Goal: Task Accomplishment & Management: Manage account settings

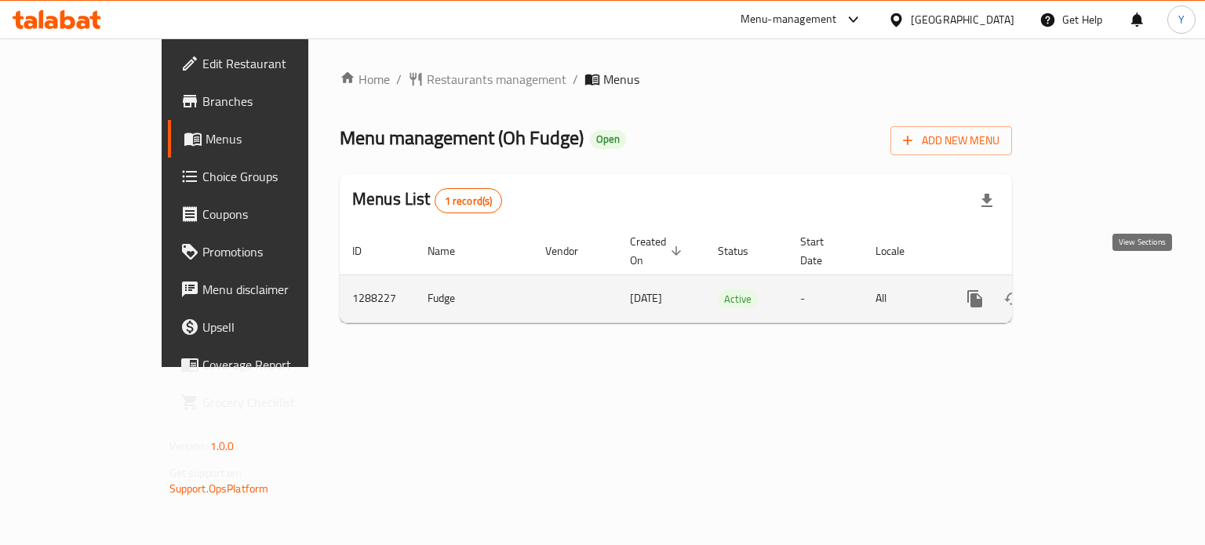
click at [1096, 292] on icon "enhanced table" at bounding box center [1088, 299] width 14 height 14
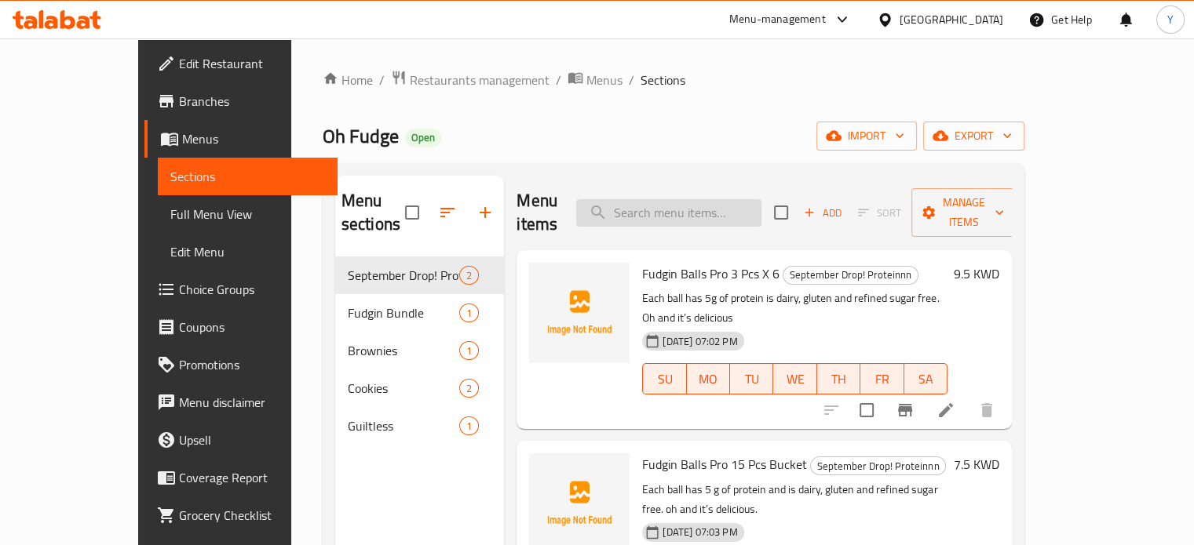
click at [724, 199] on input "search" at bounding box center [668, 212] width 185 height 27
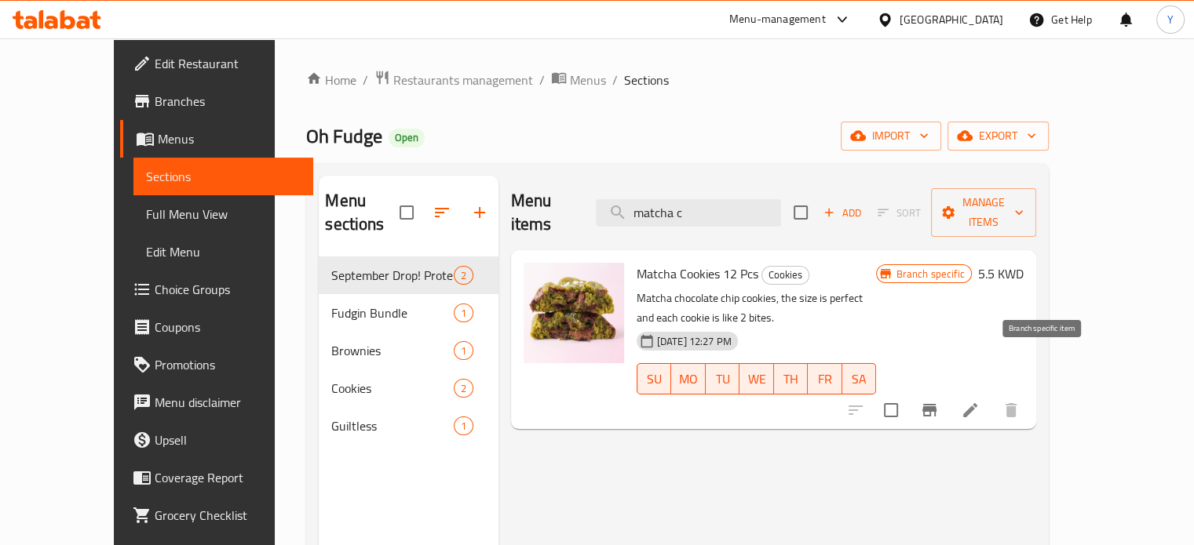
type input "matcha c"
click at [939, 401] on icon "Branch-specific-item" at bounding box center [929, 410] width 19 height 19
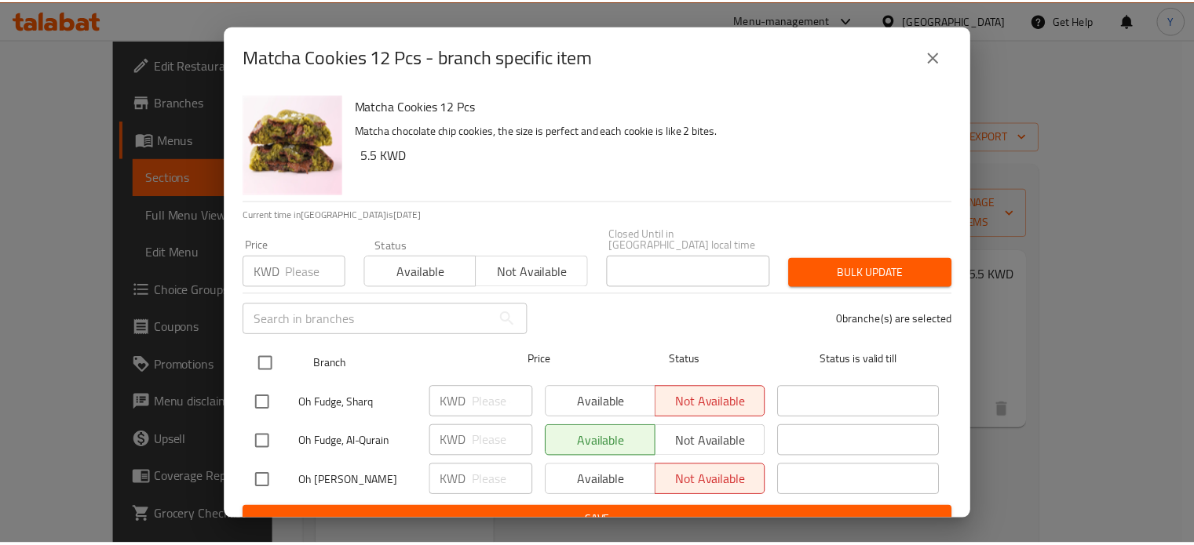
scroll to position [12, 0]
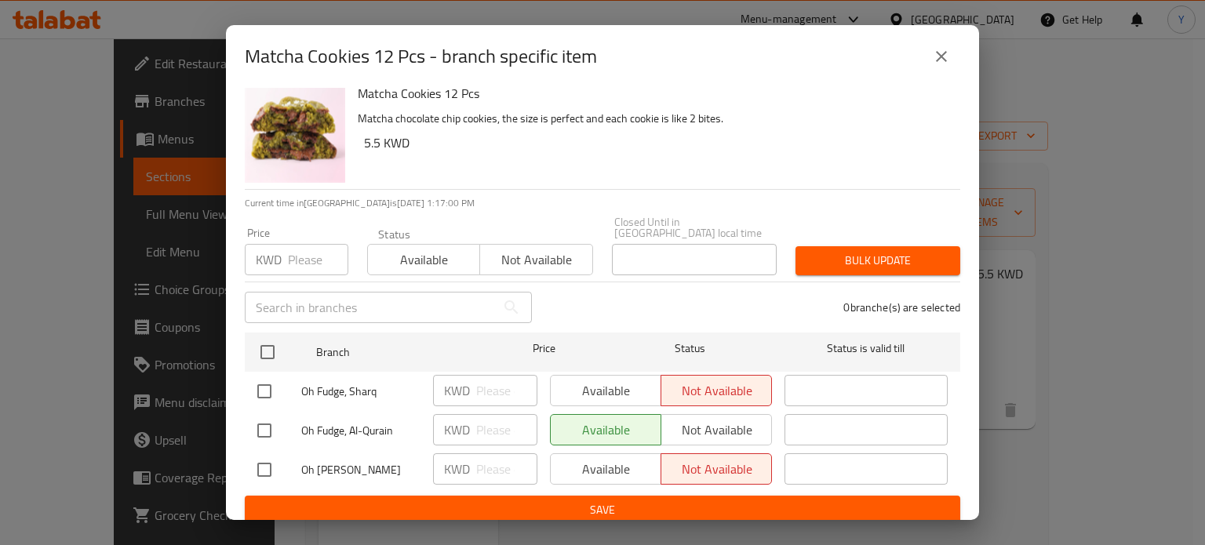
click at [947, 68] on button "close" at bounding box center [942, 57] width 38 height 38
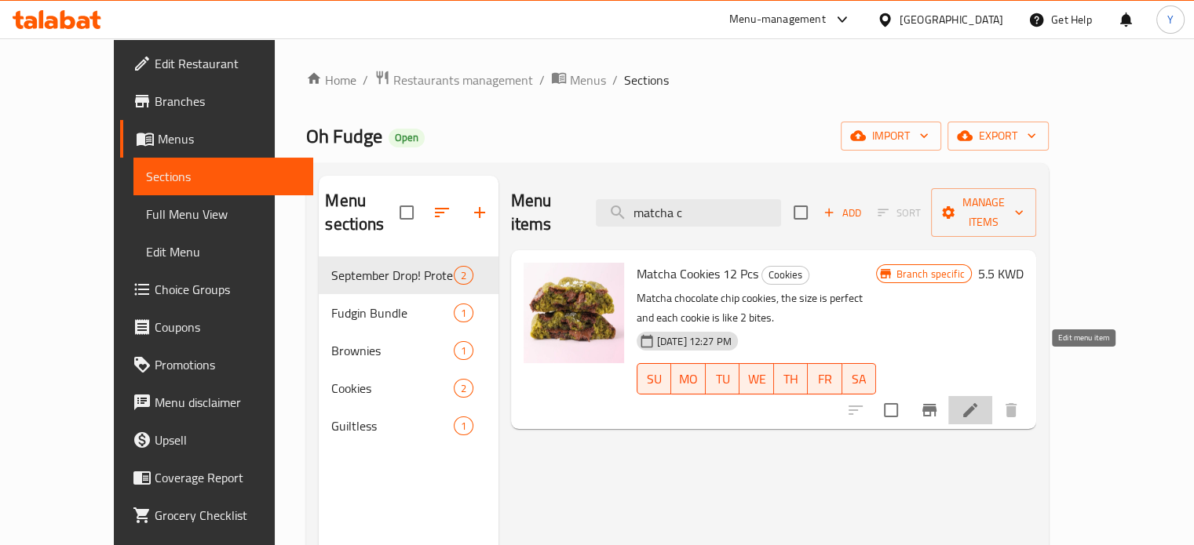
click at [977, 403] on icon at bounding box center [970, 410] width 14 height 14
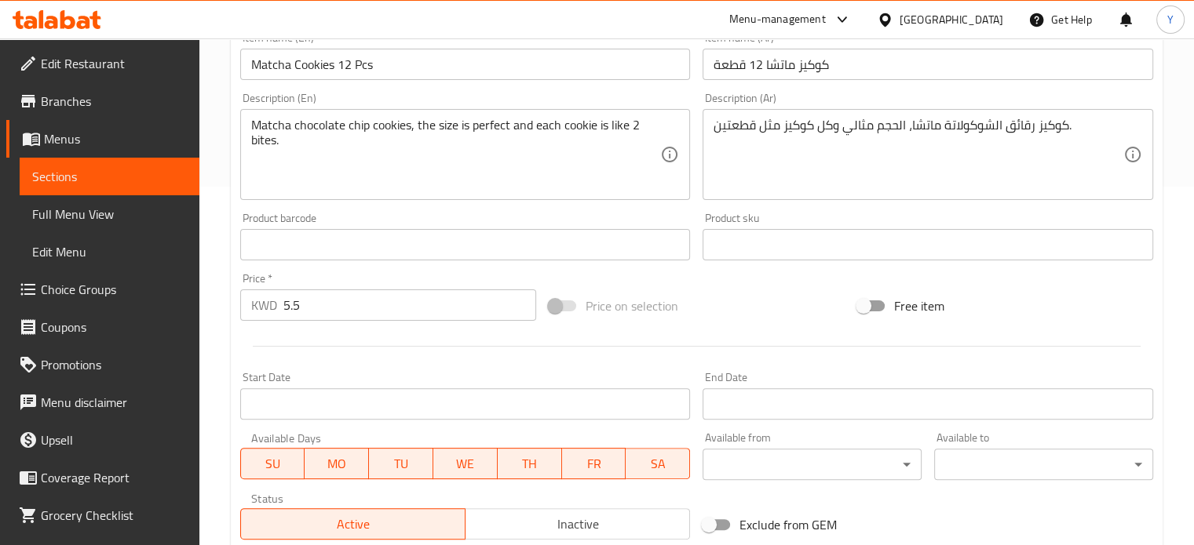
scroll to position [490, 0]
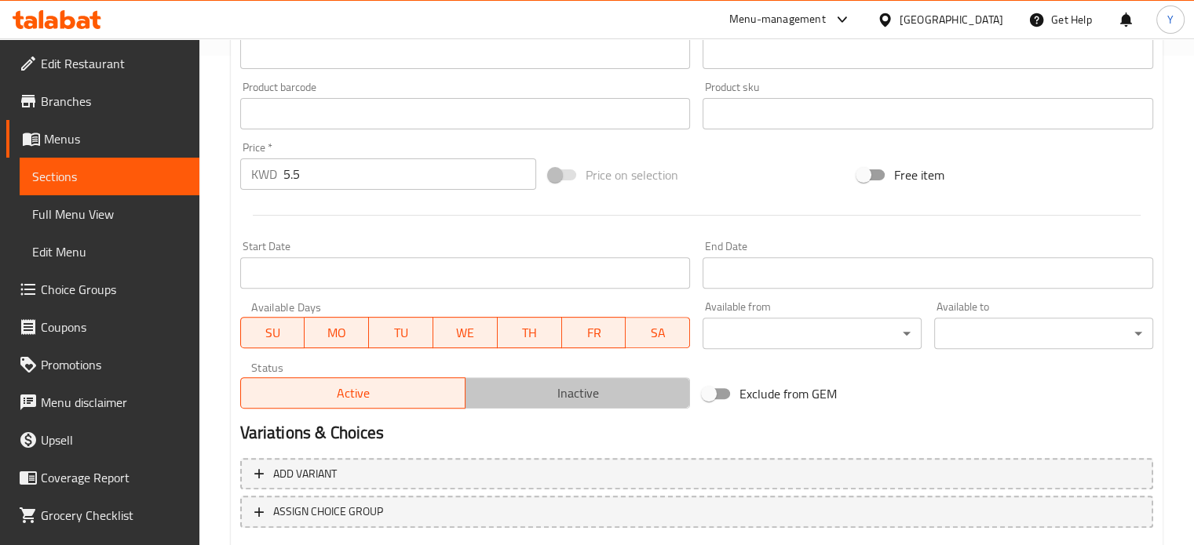
click at [636, 388] on span "Inactive" at bounding box center [578, 393] width 212 height 23
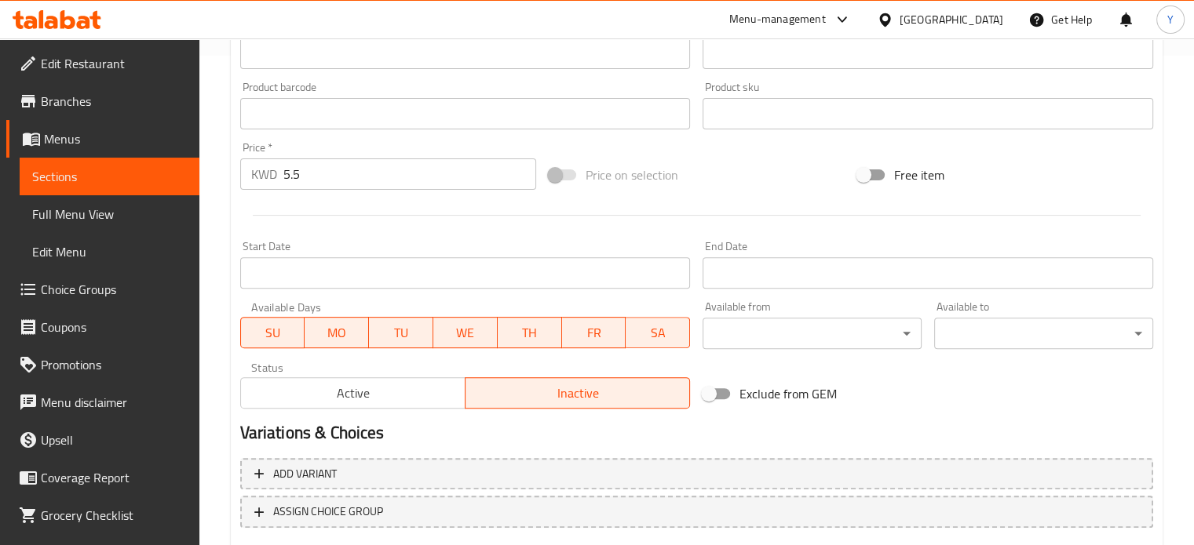
scroll to position [585, 0]
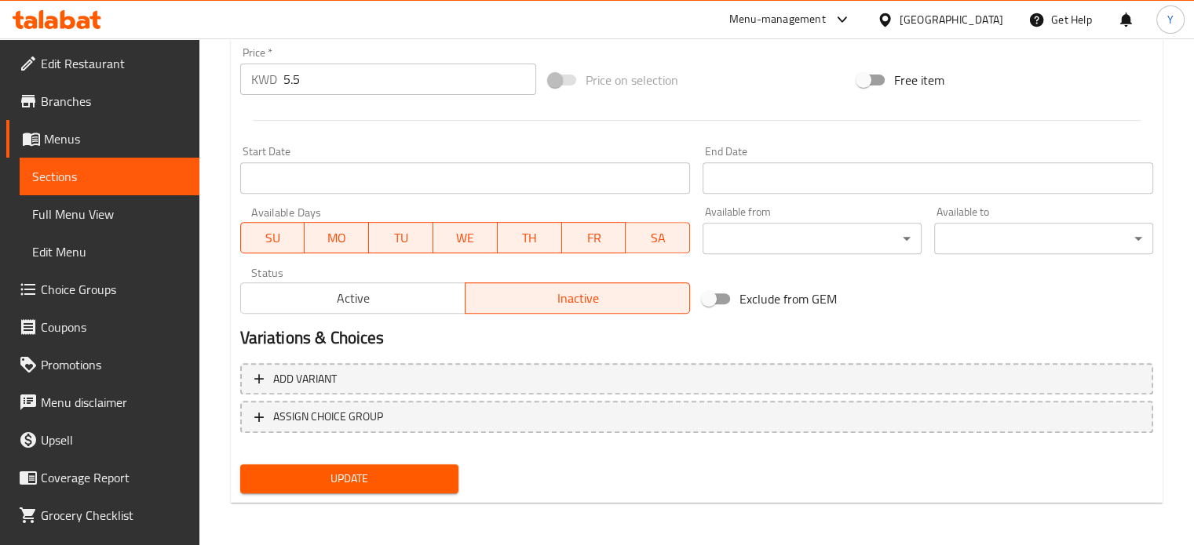
click at [400, 465] on button "Update" at bounding box center [349, 479] width 219 height 29
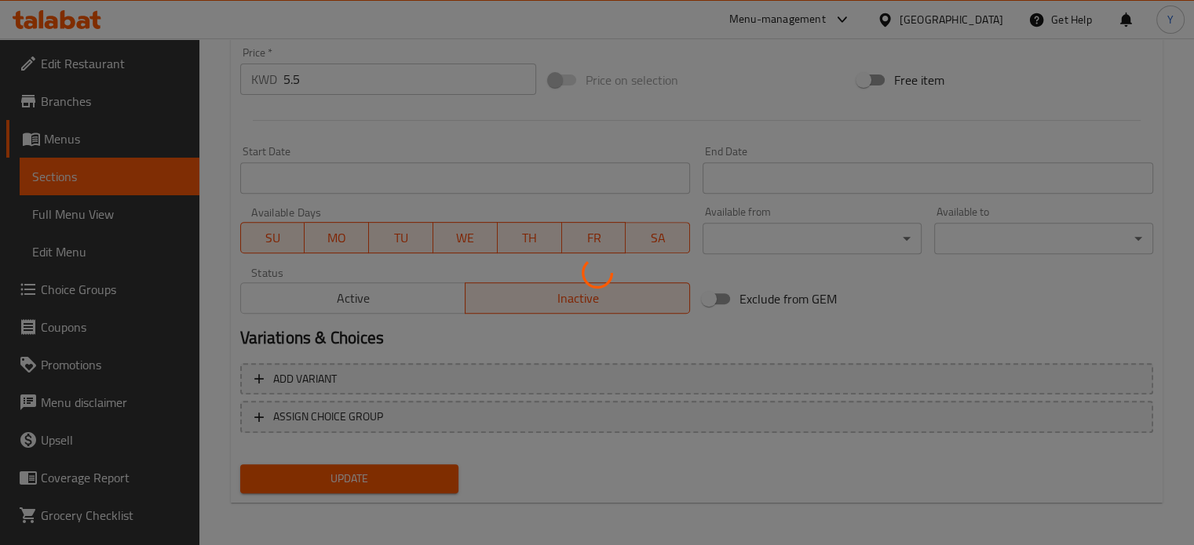
scroll to position [0, 0]
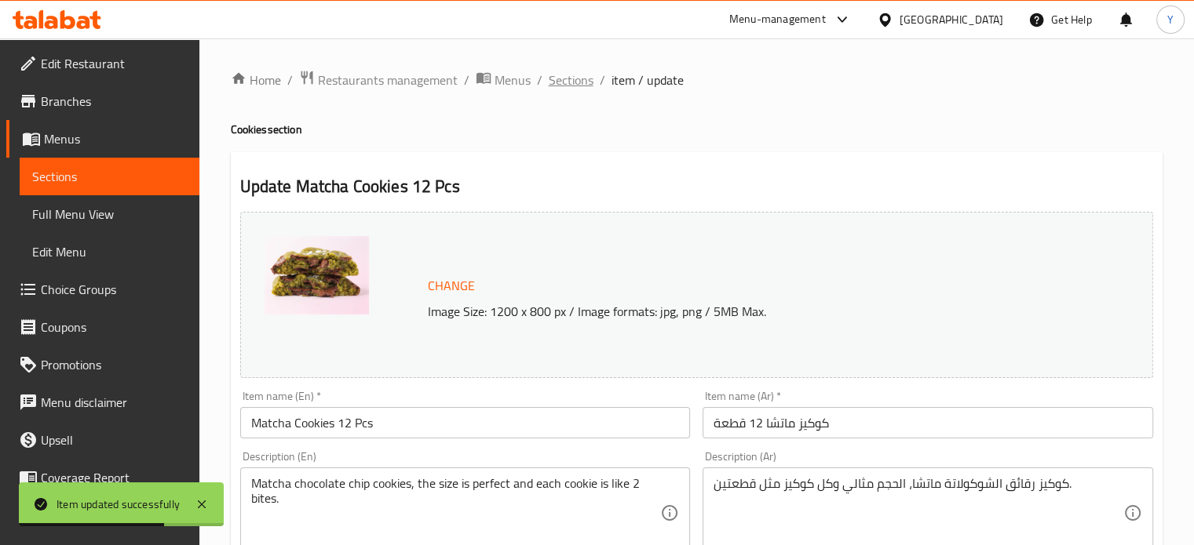
click at [569, 84] on span "Sections" at bounding box center [571, 80] width 45 height 19
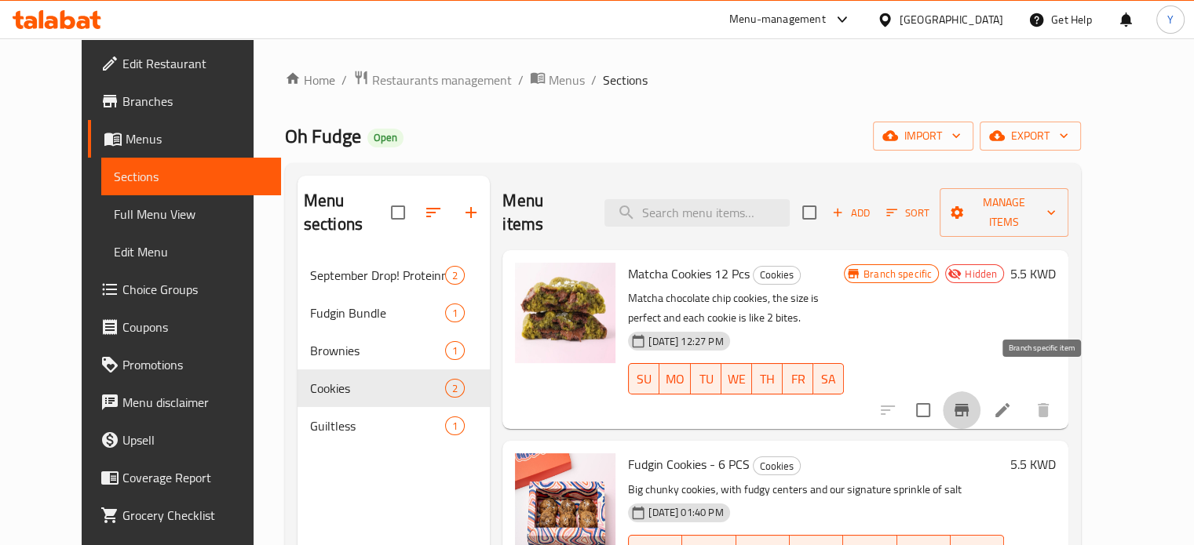
click at [968, 404] on icon "Branch-specific-item" at bounding box center [961, 410] width 14 height 13
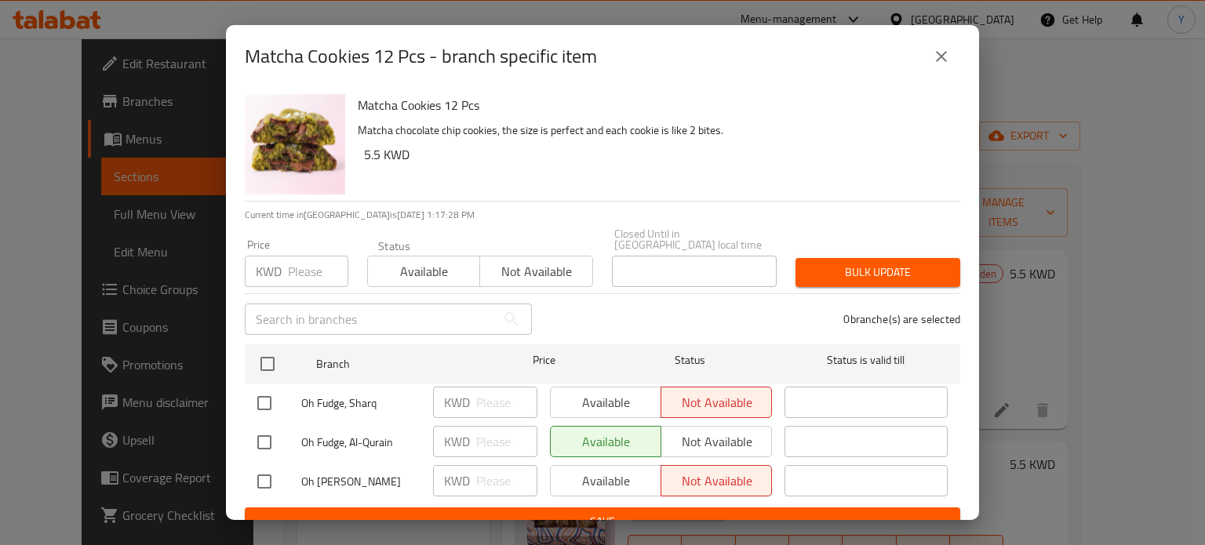
click at [713, 432] on div "Available Not available" at bounding box center [661, 441] width 222 height 31
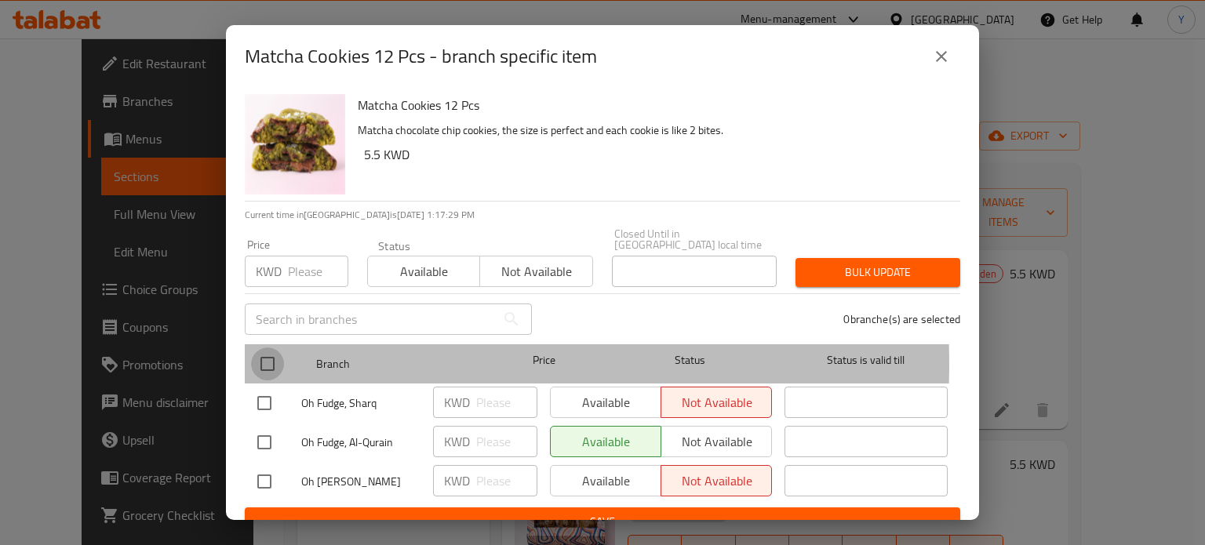
click at [273, 353] on input "checkbox" at bounding box center [267, 364] width 33 height 33
checkbox input "true"
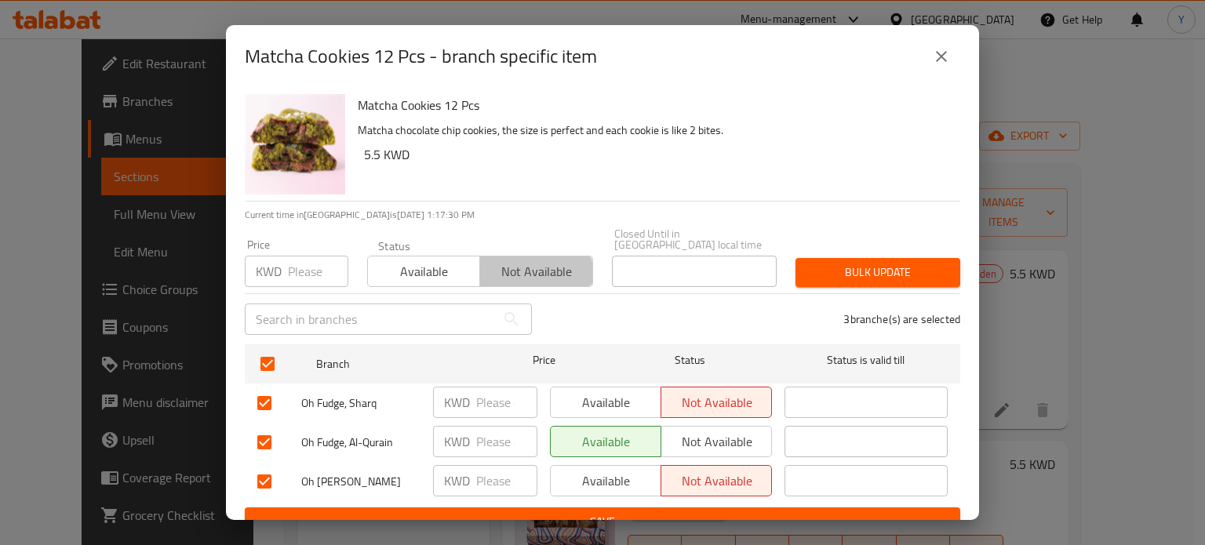
click at [487, 265] on span "Not available" at bounding box center [537, 272] width 100 height 23
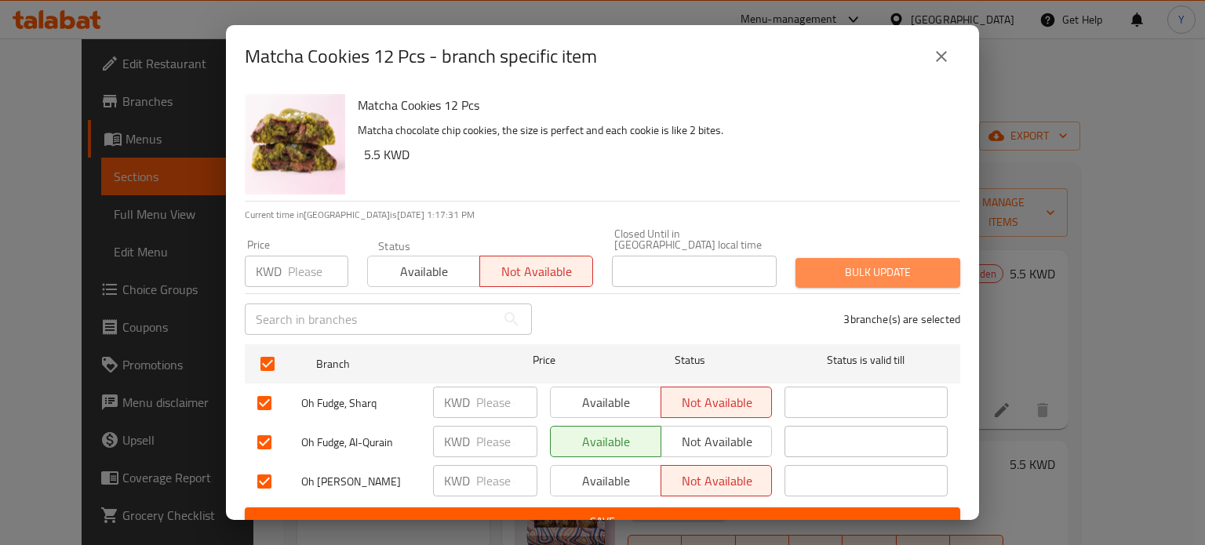
click at [870, 263] on span "Bulk update" at bounding box center [878, 273] width 140 height 20
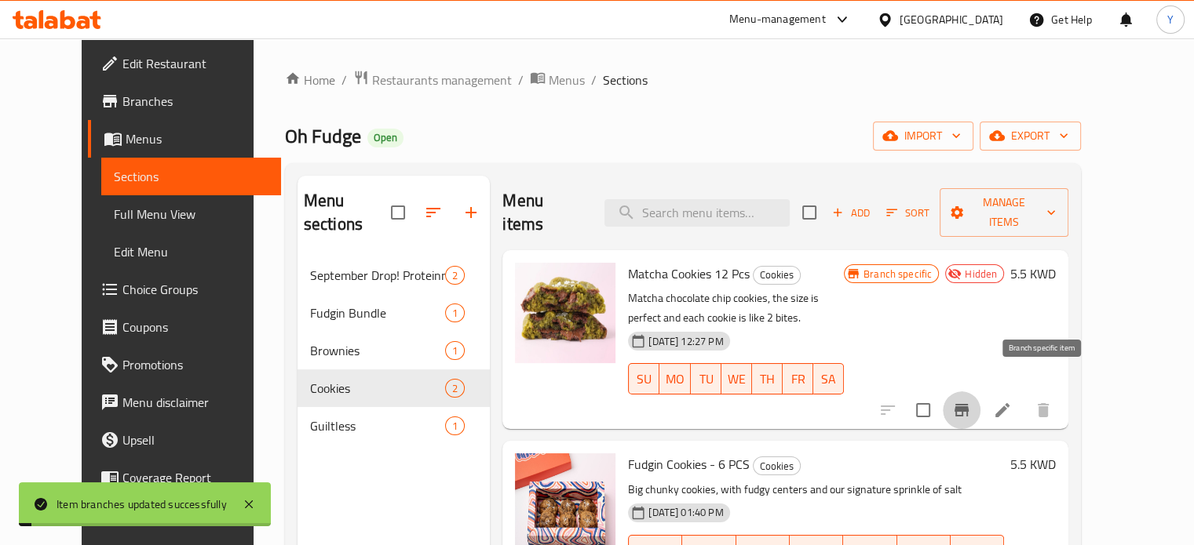
click at [968, 404] on icon "Branch-specific-item" at bounding box center [961, 410] width 14 height 13
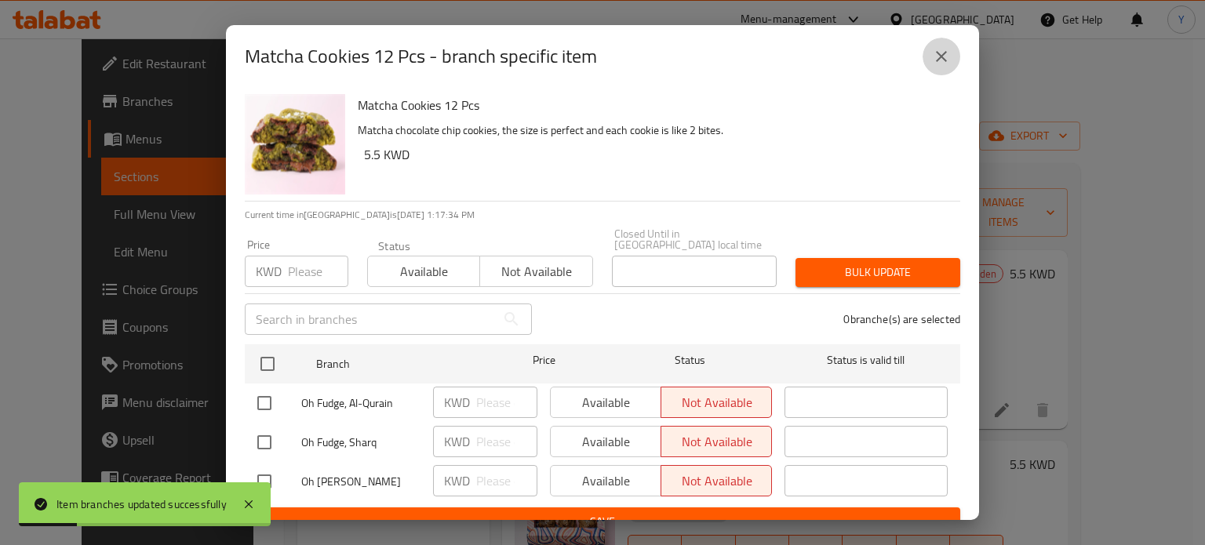
click at [948, 61] on icon "close" at bounding box center [941, 56] width 19 height 19
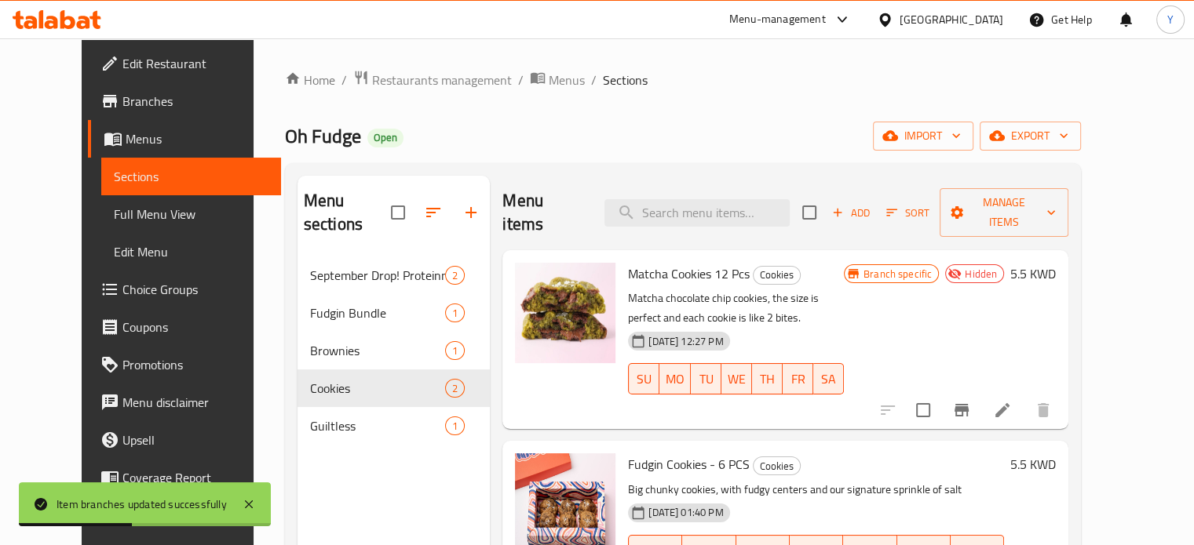
click at [682, 262] on span "Matcha Cookies 12 Pcs" at bounding box center [689, 274] width 122 height 24
copy h6 "Matcha Cookies 12 Pcs"
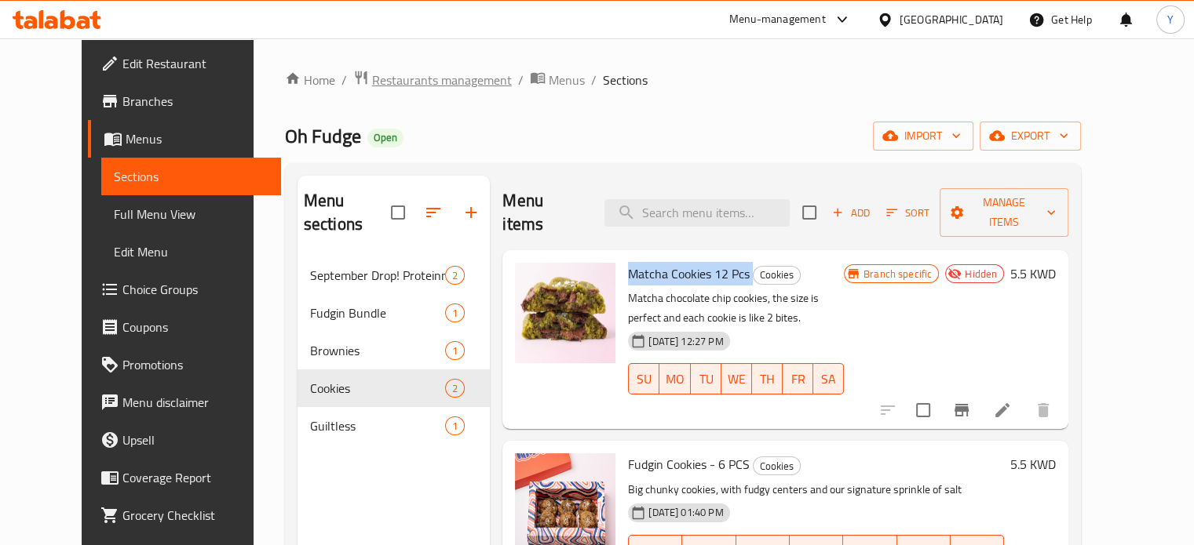
click at [430, 79] on span "Restaurants management" at bounding box center [442, 80] width 140 height 19
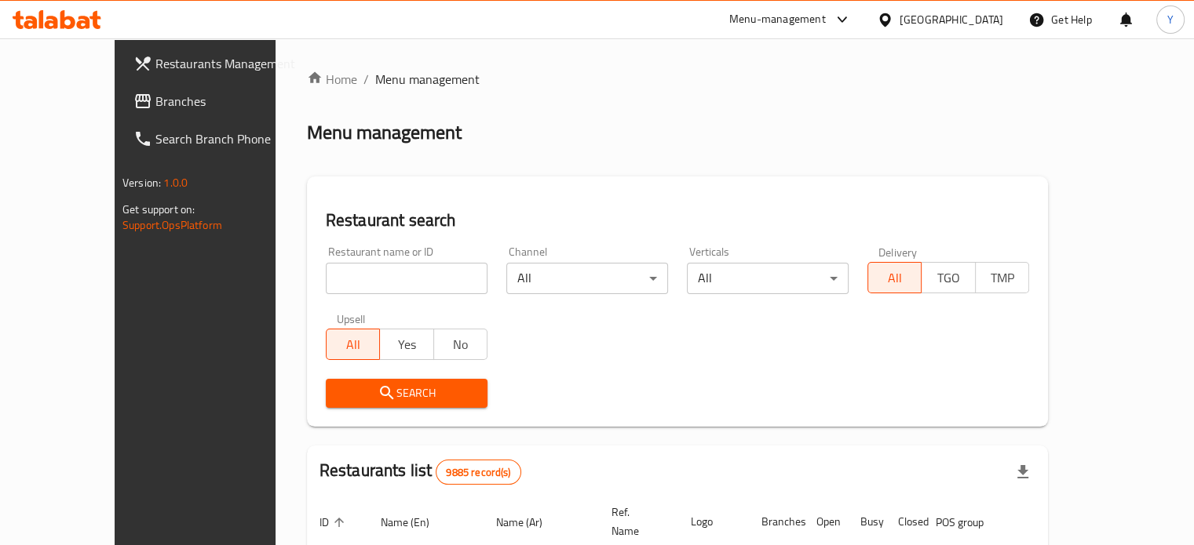
click at [374, 281] on div at bounding box center [597, 272] width 1194 height 545
click at [374, 281] on div "Home / Menu management Menu management Restaurant search Restaurant name or ID …" at bounding box center [677, 524] width 741 height 909
click at [348, 282] on input "search" at bounding box center [407, 278] width 162 height 31
type input "doh"
click button "Search" at bounding box center [407, 393] width 162 height 29
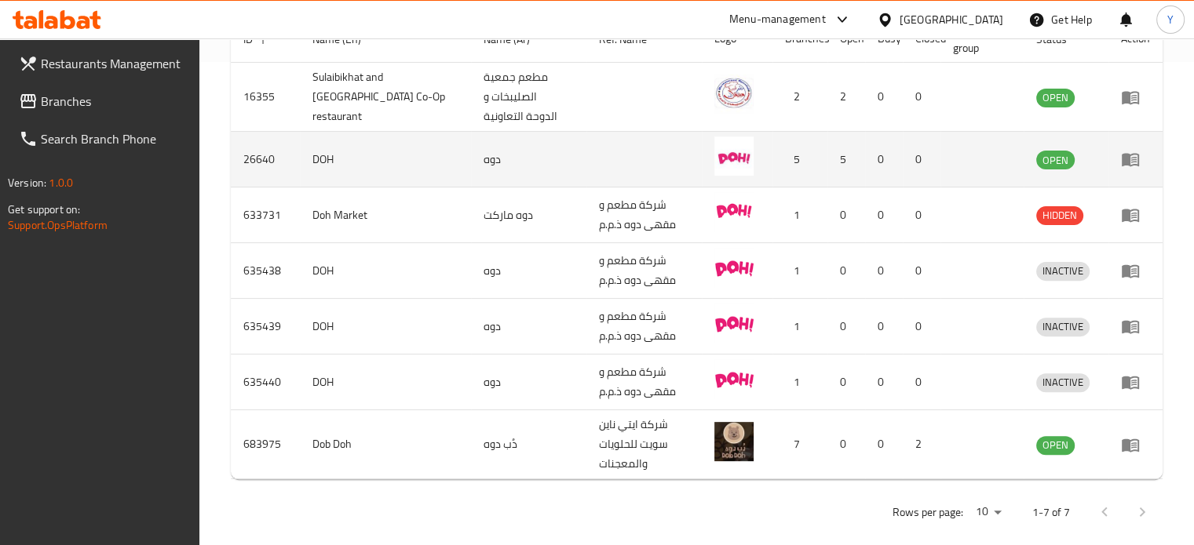
scroll to position [485, 0]
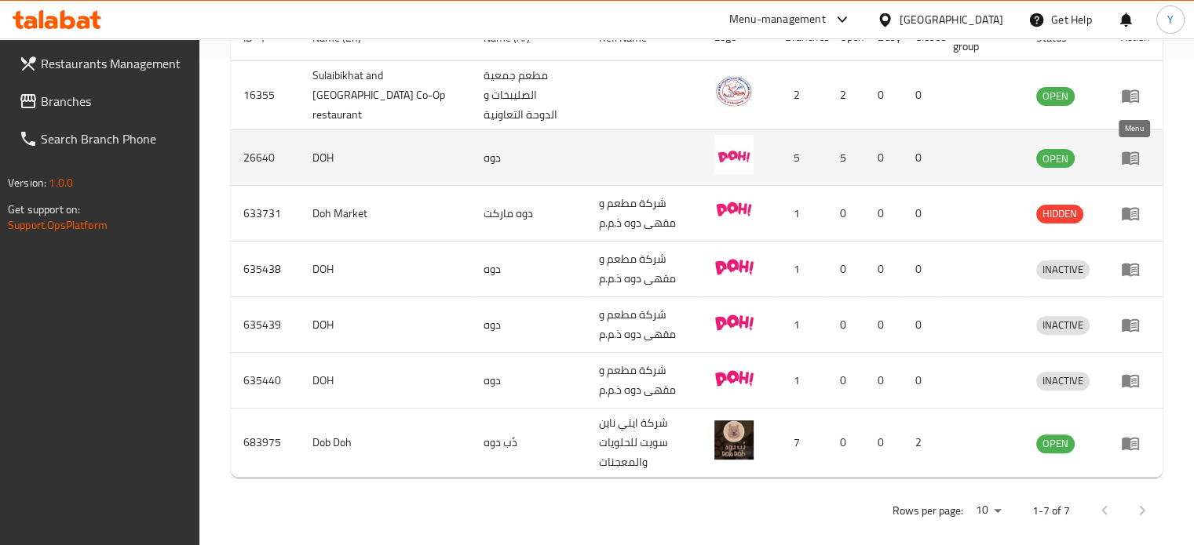
click at [1123, 161] on icon "enhanced table" at bounding box center [1129, 158] width 17 height 13
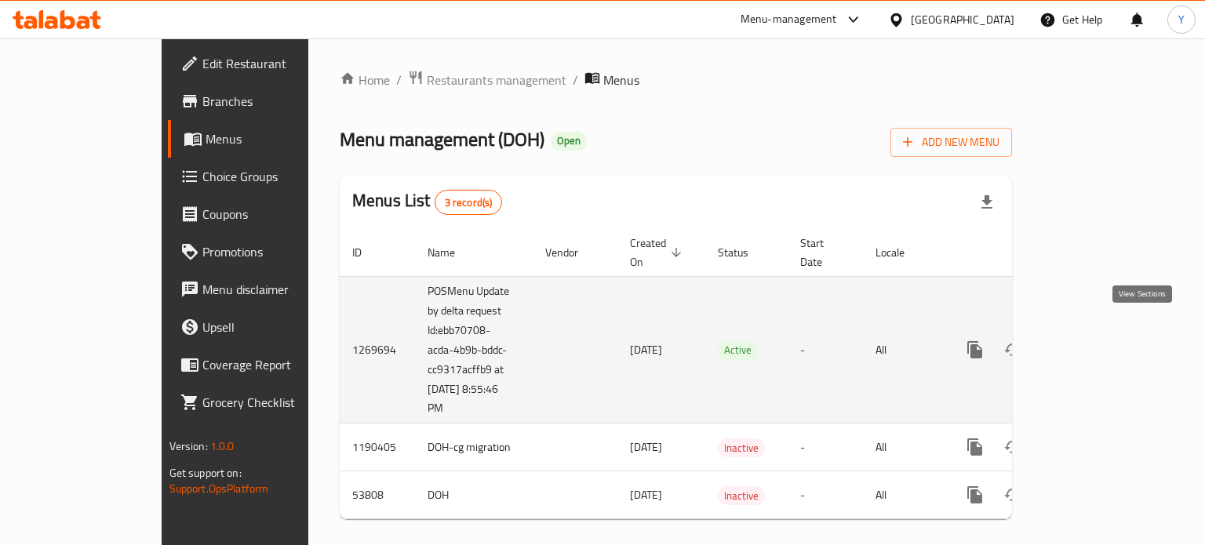
click at [1098, 341] on icon "enhanced table" at bounding box center [1088, 350] width 19 height 19
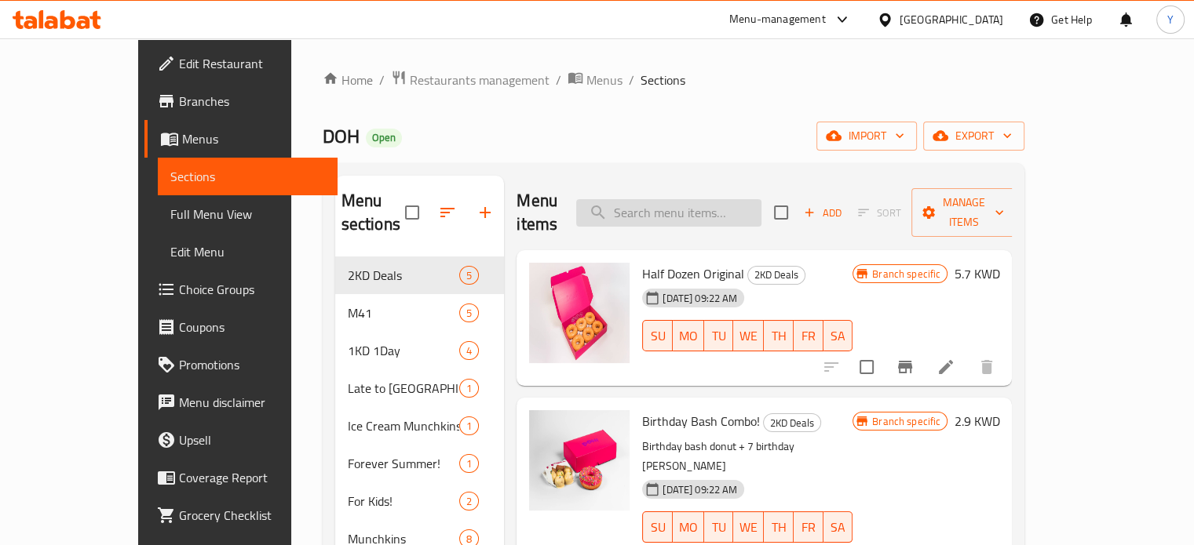
click at [697, 199] on input "search" at bounding box center [668, 212] width 185 height 27
paste input "Create Your Own Bucket"
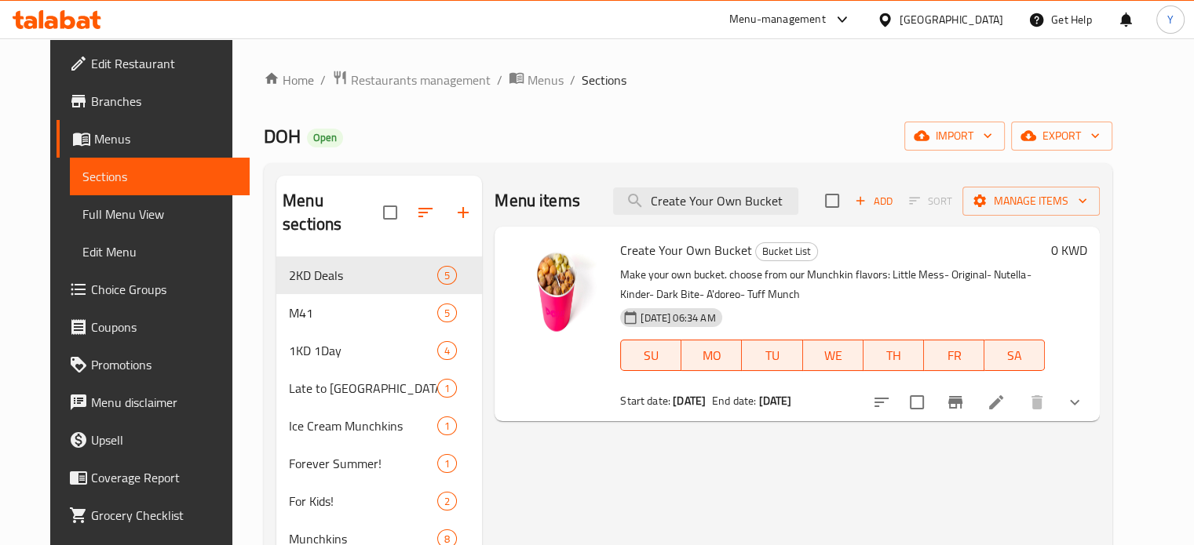
type input "Create Your Own Bucket"
click at [1005, 399] on icon at bounding box center [995, 402] width 19 height 19
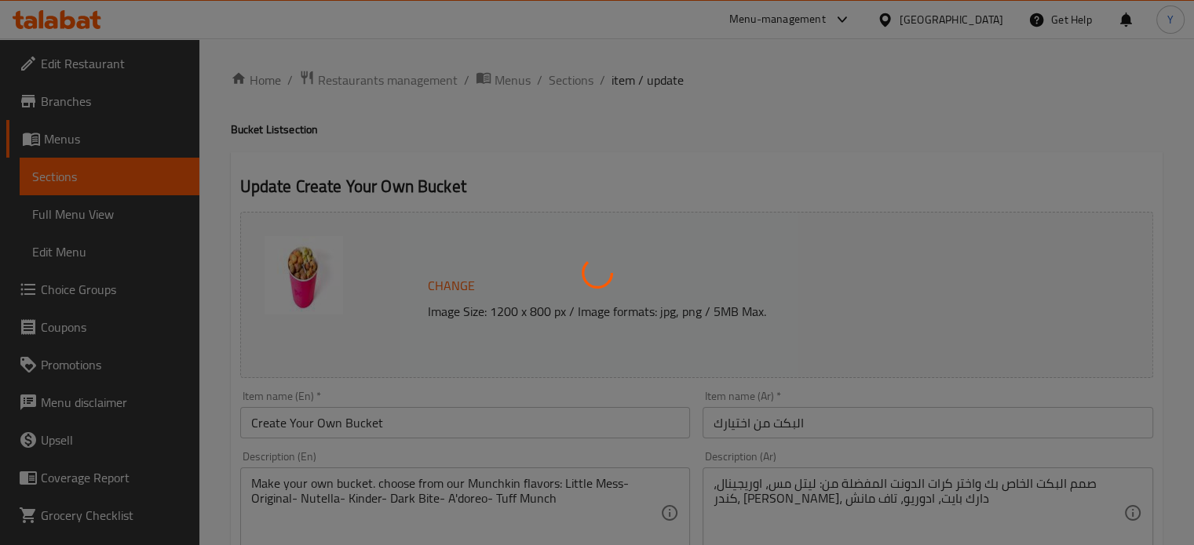
click at [304, 275] on div at bounding box center [597, 272] width 1194 height 545
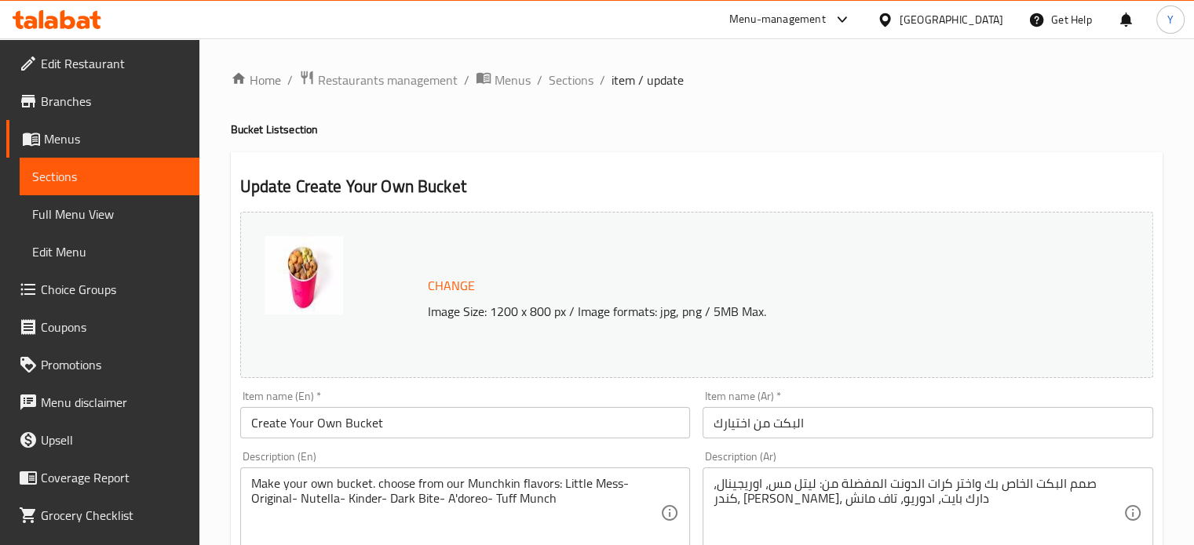
click at [334, 277] on img at bounding box center [303, 275] width 78 height 78
click at [450, 289] on span "Change" at bounding box center [451, 286] width 47 height 23
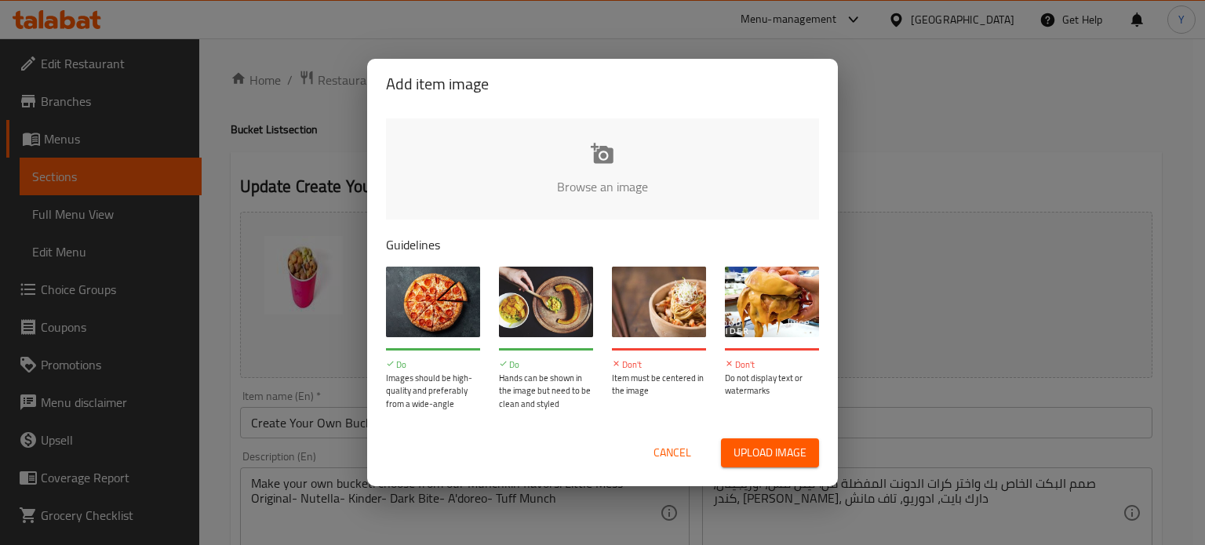
click at [568, 169] on input "file" at bounding box center [1133, 192] width 1494 height 147
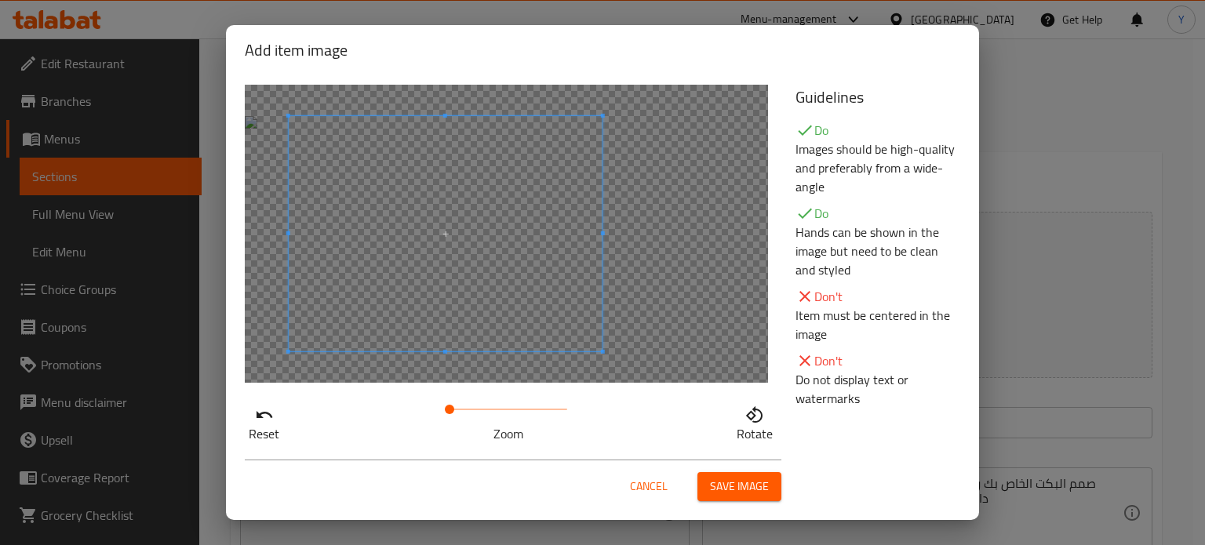
click at [468, 257] on span at bounding box center [446, 233] width 314 height 235
click at [568, 144] on div at bounding box center [447, 233] width 314 height 235
click at [443, 315] on div at bounding box center [447, 233] width 314 height 235
click at [320, 227] on div at bounding box center [447, 233] width 314 height 235
click at [402, 232] on span at bounding box center [454, 233] width 314 height 235
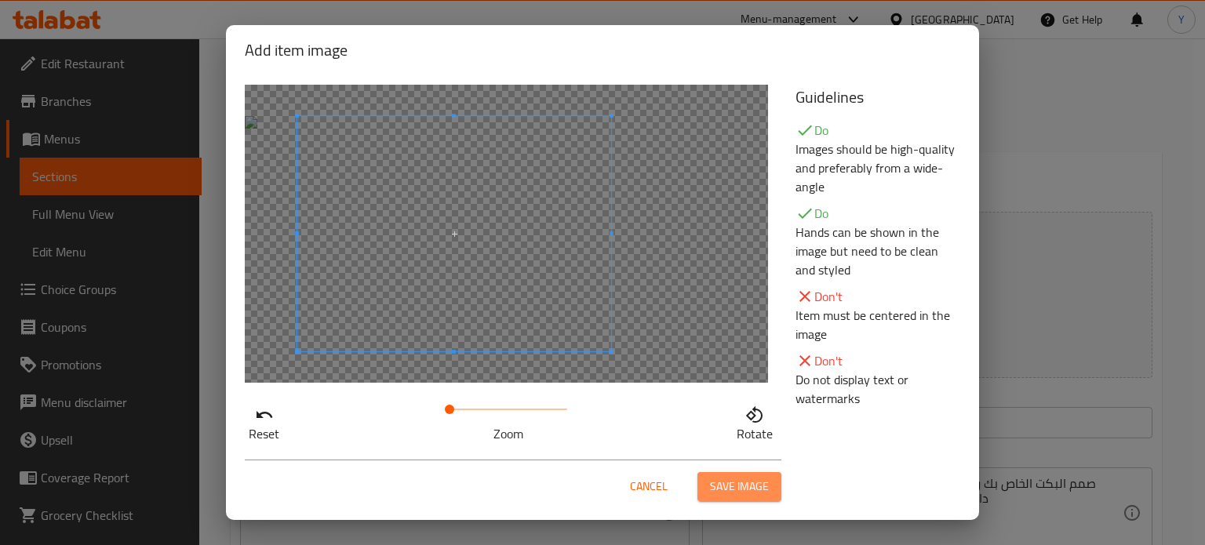
click at [733, 479] on span "Save image" at bounding box center [739, 487] width 59 height 20
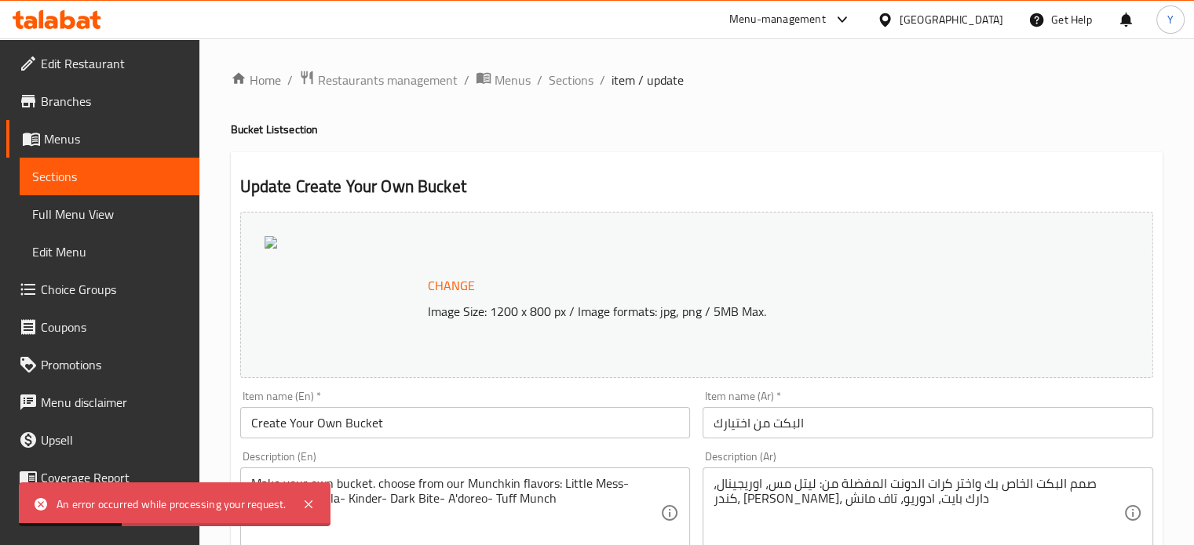
click at [467, 264] on div "Change Image Size: 1200 x 800 px / Image formats: jpg, png / 5MB Max." at bounding box center [696, 295] width 913 height 166
click at [458, 279] on span "Change" at bounding box center [451, 286] width 47 height 23
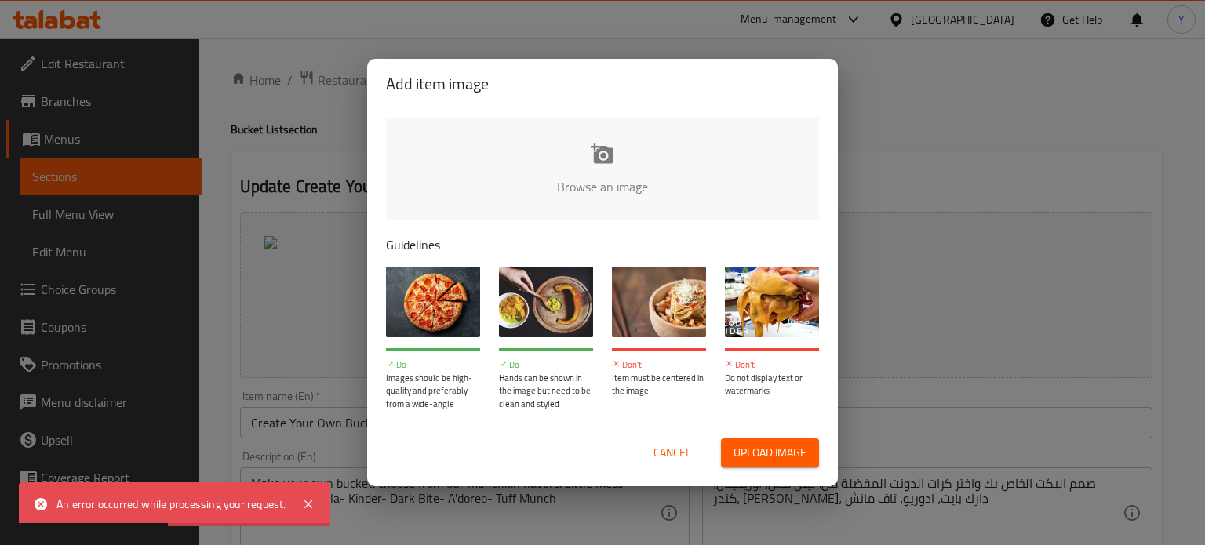
click at [547, 178] on input "file" at bounding box center [1133, 192] width 1494 height 147
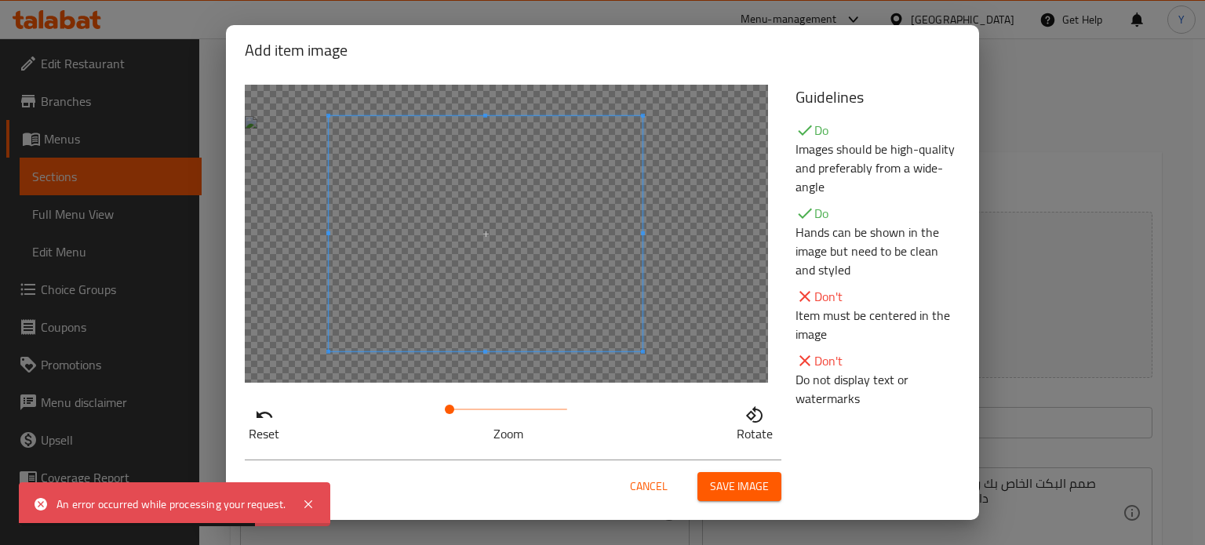
click at [488, 242] on span at bounding box center [486, 233] width 314 height 235
click at [449, 412] on span at bounding box center [452, 409] width 9 height 9
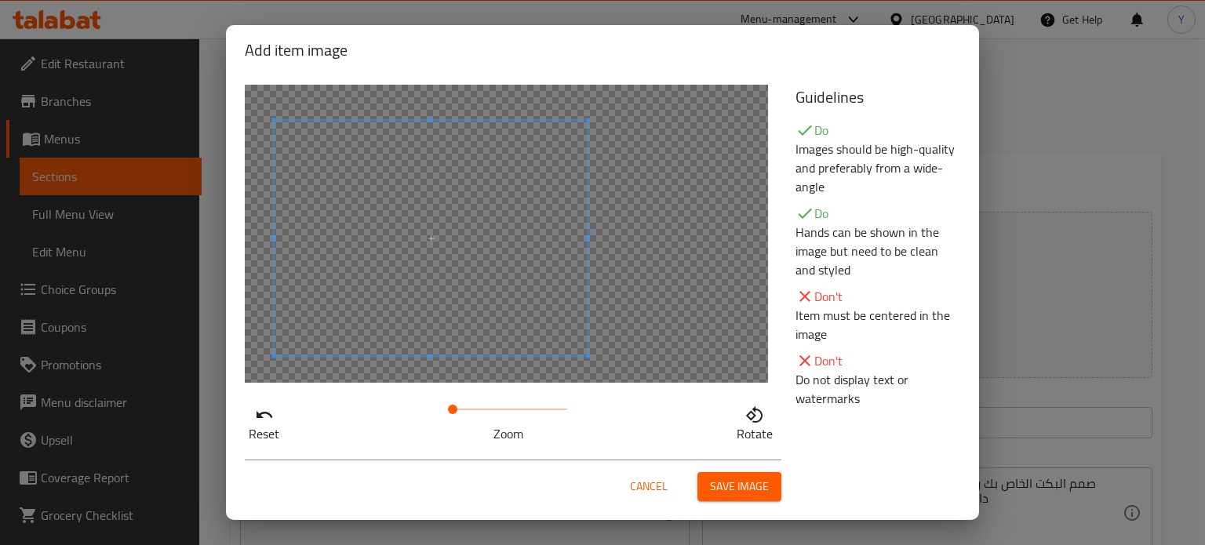
click at [432, 265] on span at bounding box center [431, 238] width 314 height 235
click at [761, 486] on span "Save image" at bounding box center [739, 487] width 59 height 20
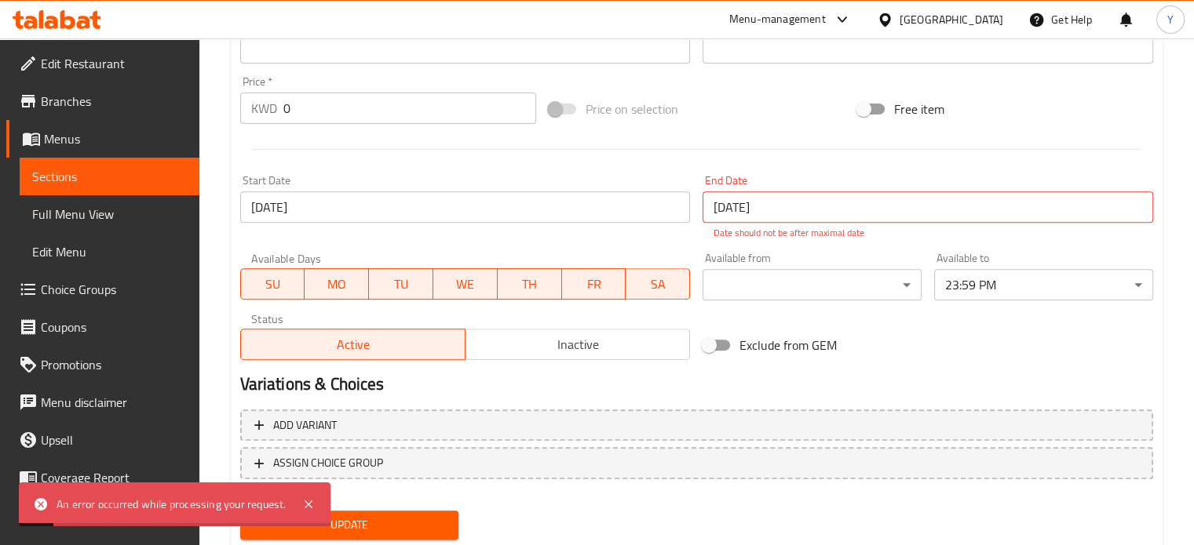
scroll to position [603, 0]
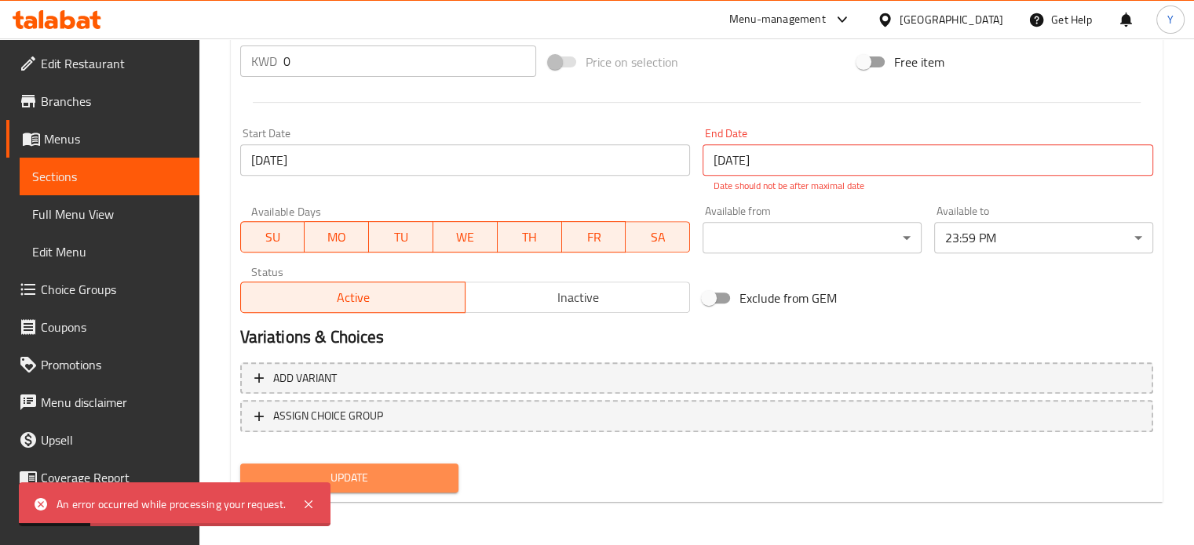
click at [421, 470] on span "Update" at bounding box center [350, 479] width 194 height 20
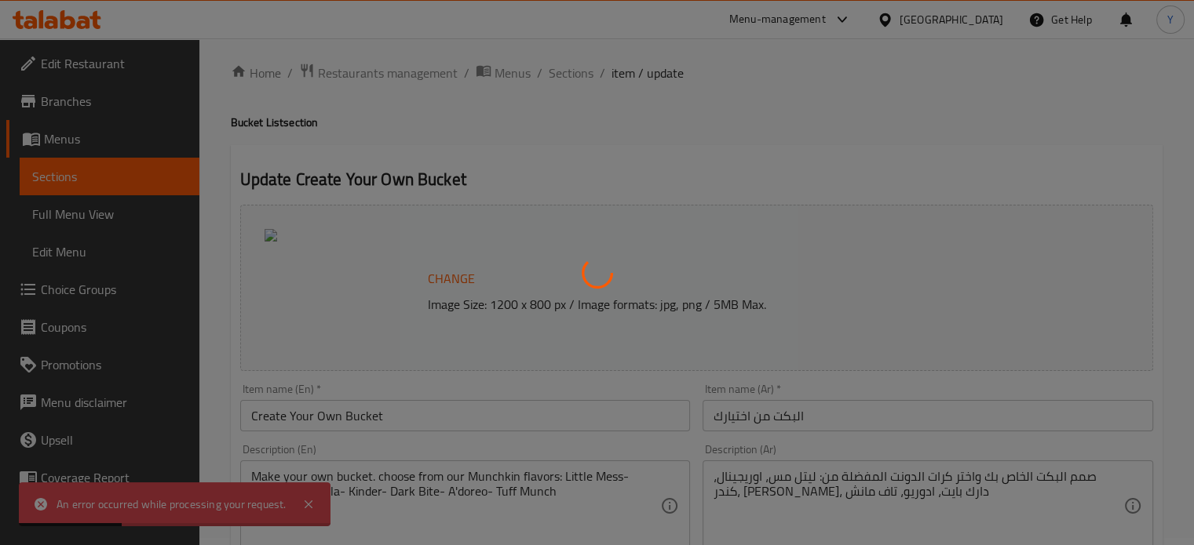
scroll to position [0, 0]
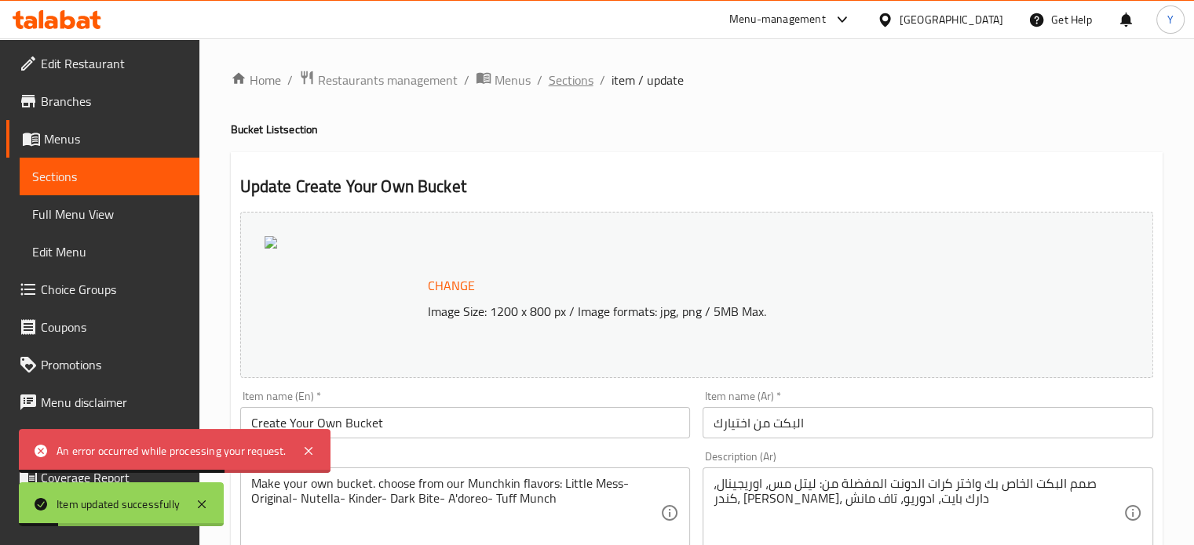
click at [585, 78] on span "Sections" at bounding box center [571, 80] width 45 height 19
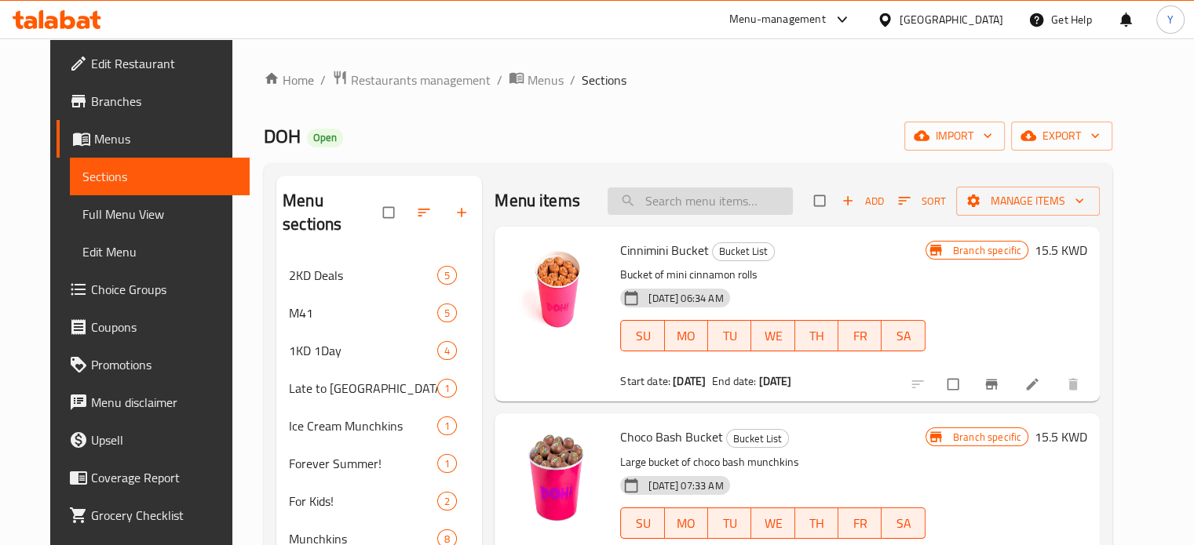
click at [678, 203] on input "search" at bounding box center [699, 201] width 185 height 27
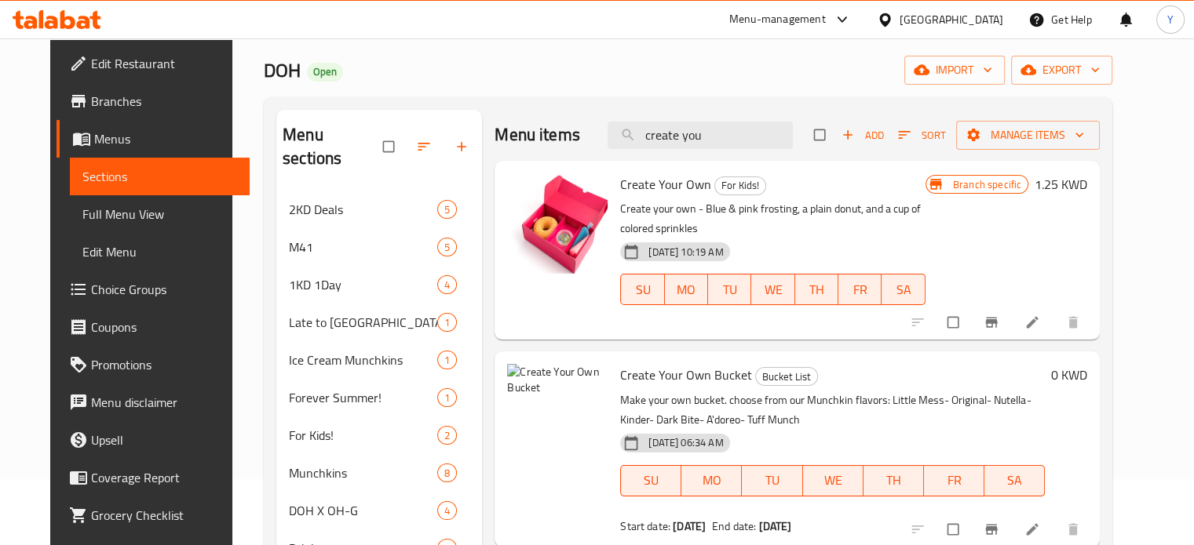
scroll to position [157, 0]
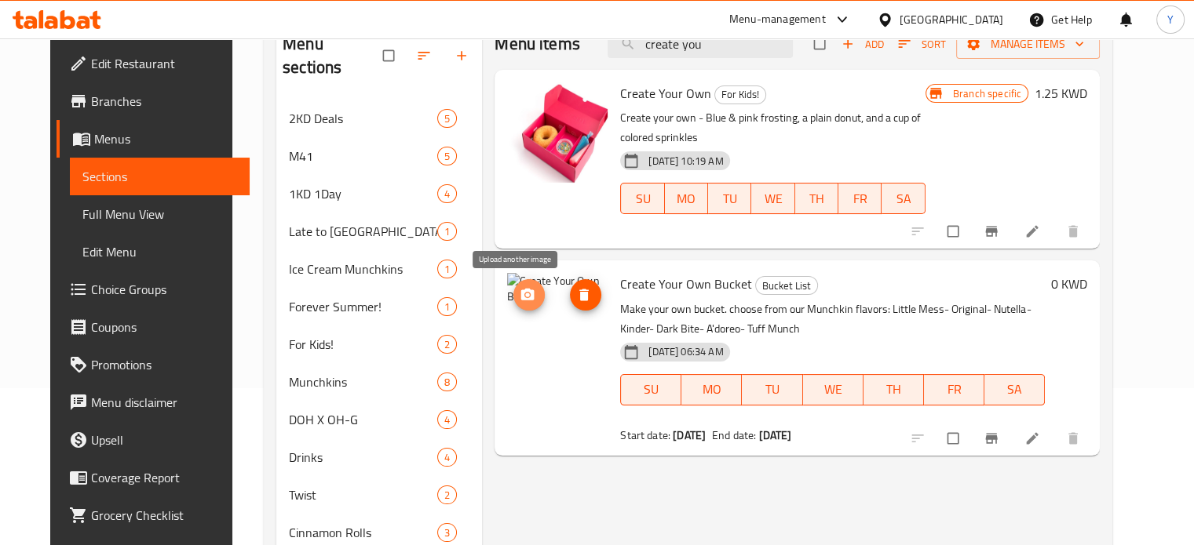
click at [513, 301] on span "upload picture" at bounding box center [528, 295] width 31 height 16
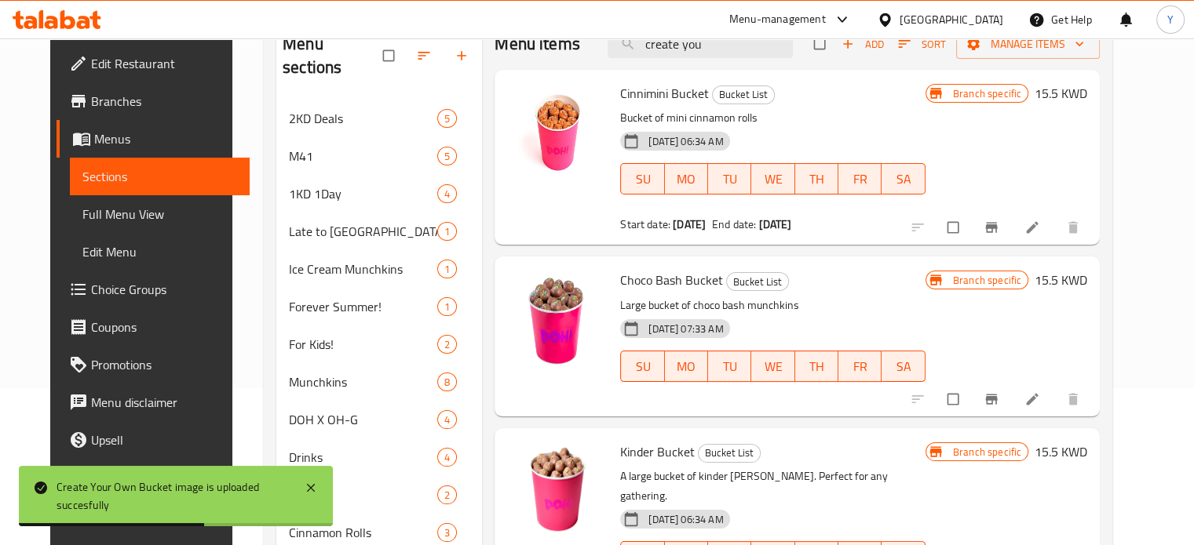
scroll to position [0, 0]
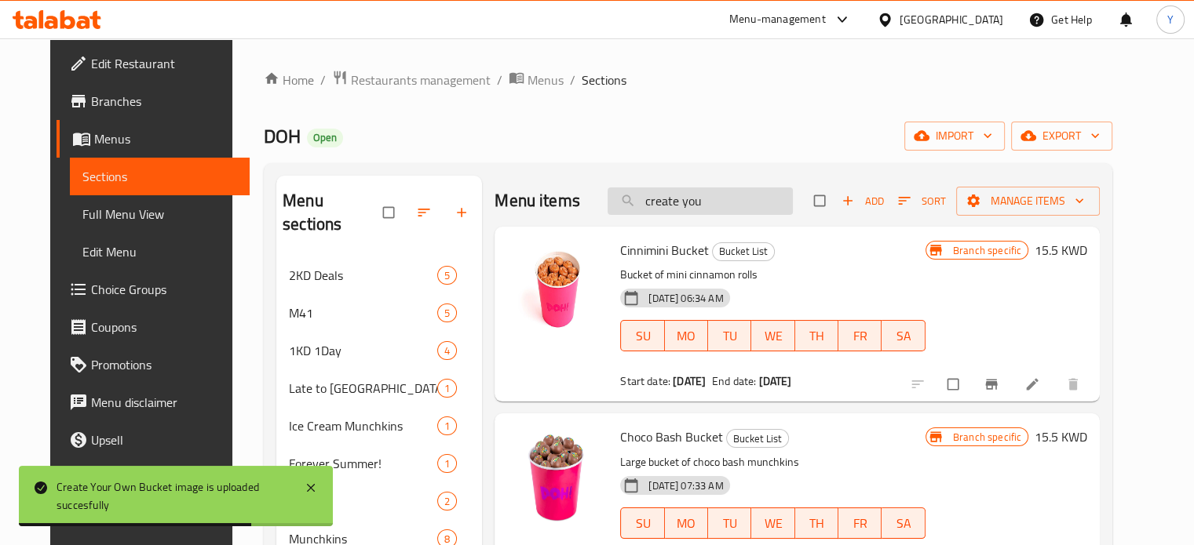
click at [740, 201] on input "create you" at bounding box center [699, 201] width 185 height 27
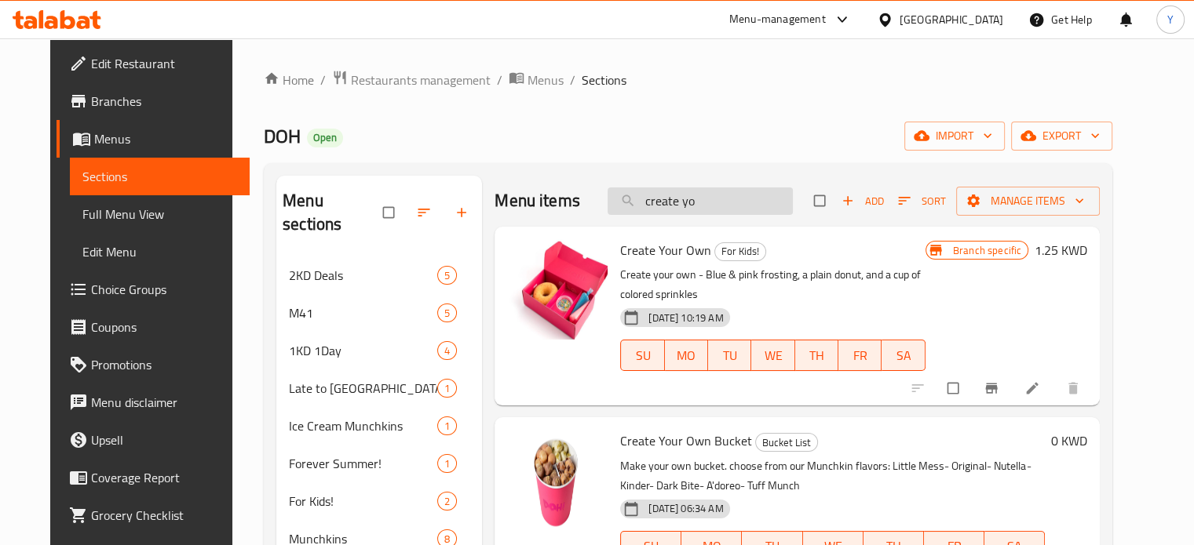
type input "create you"
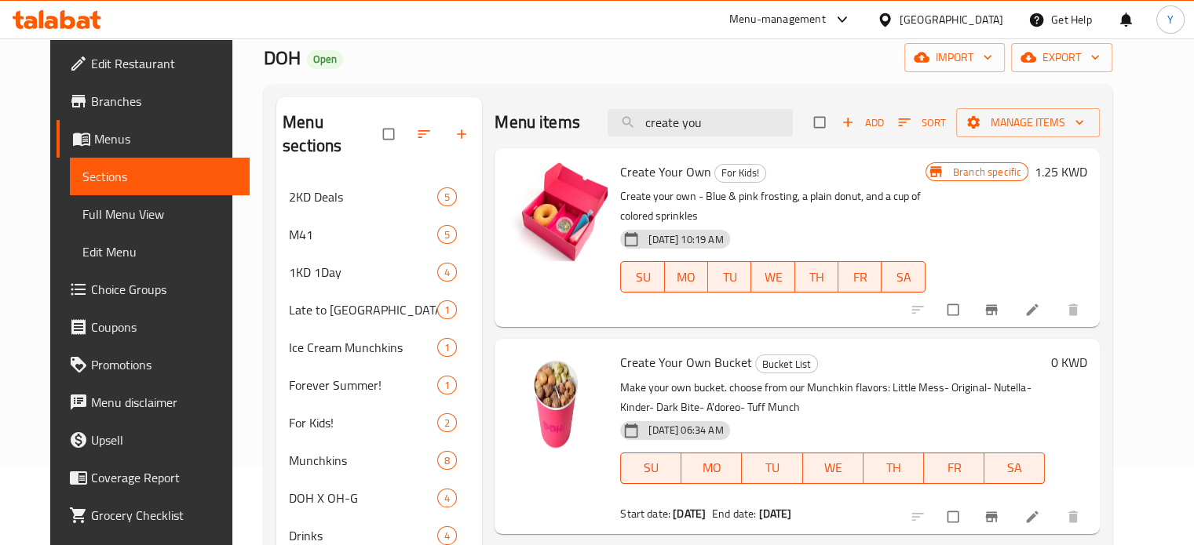
scroll to position [157, 0]
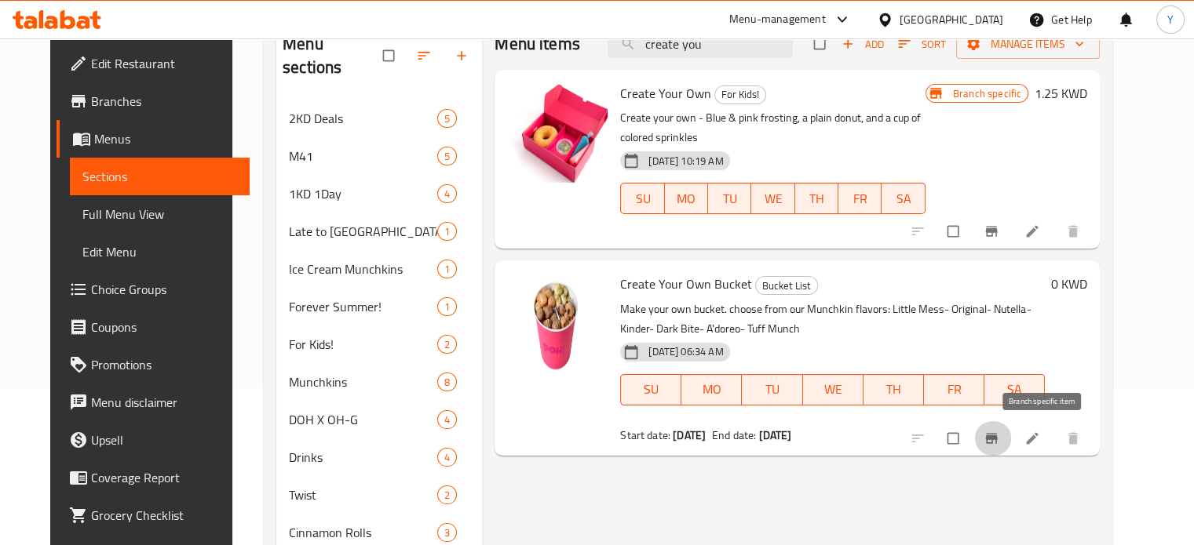
click at [999, 444] on icon "Branch-specific-item" at bounding box center [991, 439] width 16 height 16
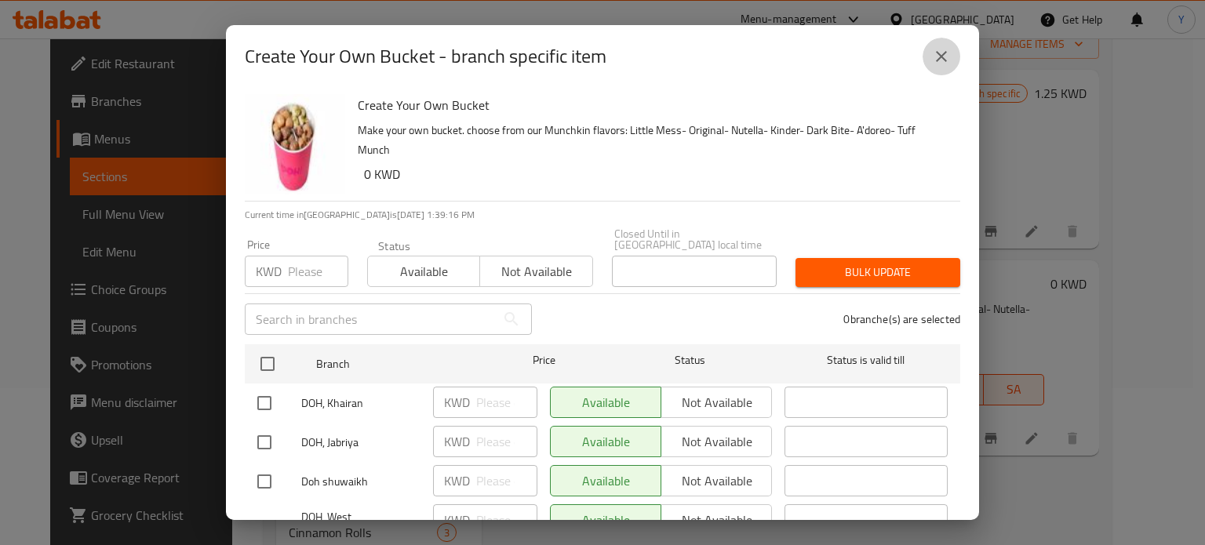
drag, startPoint x: 948, startPoint y: 46, endPoint x: 954, endPoint y: 62, distance: 16.9
click at [947, 47] on icon "close" at bounding box center [941, 56] width 19 height 19
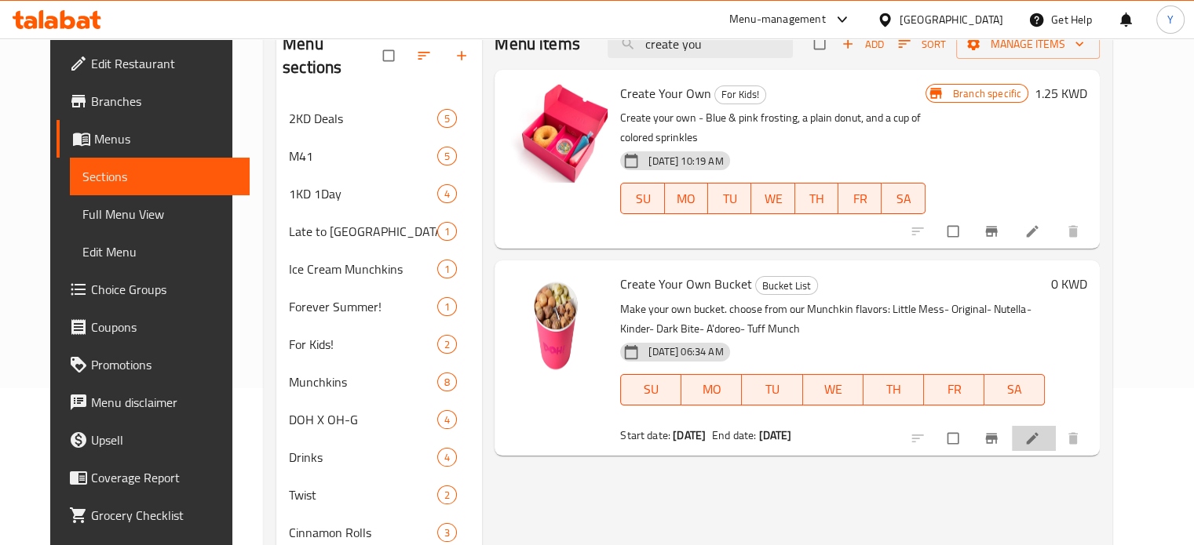
click at [1056, 431] on li at bounding box center [1034, 438] width 44 height 25
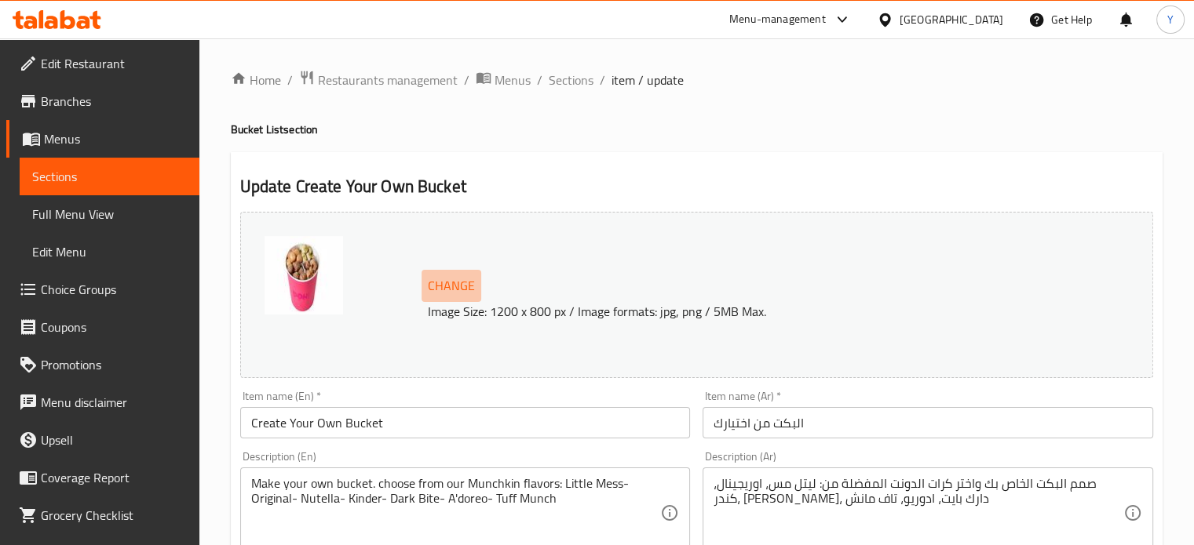
click at [465, 279] on span "Change" at bounding box center [451, 286] width 47 height 23
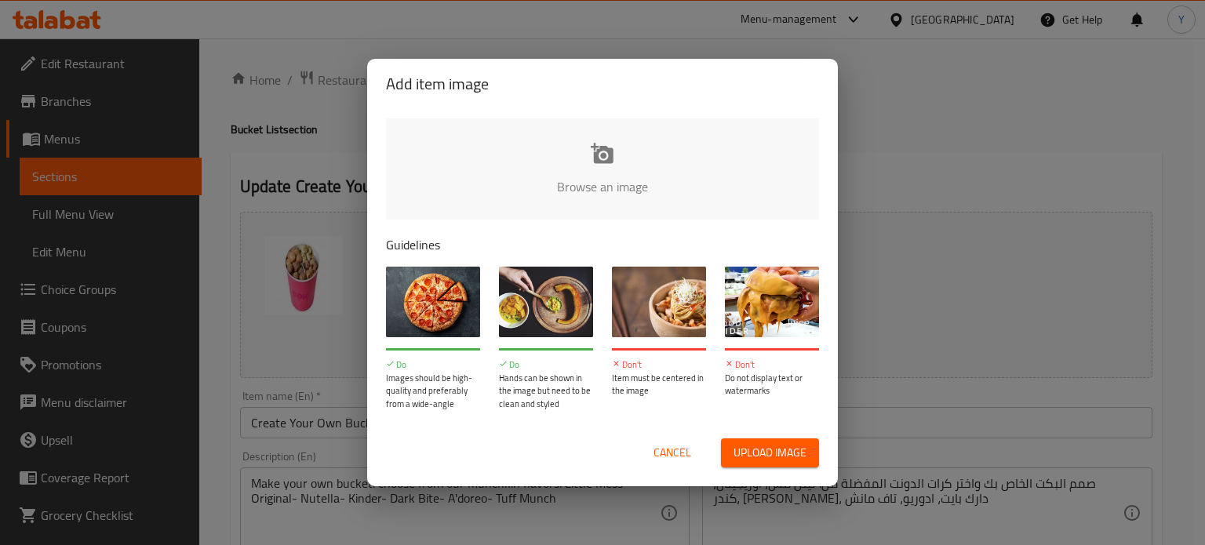
click at [605, 156] on input "file" at bounding box center [1133, 192] width 1494 height 147
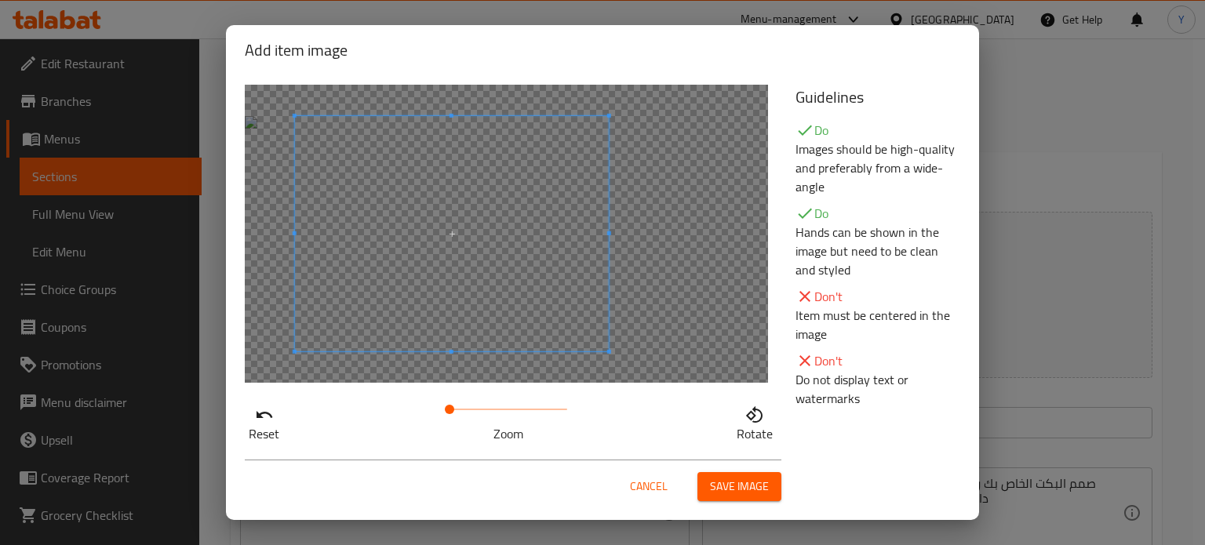
click at [483, 243] on span at bounding box center [452, 233] width 314 height 235
click at [735, 488] on span "Save image" at bounding box center [739, 487] width 59 height 20
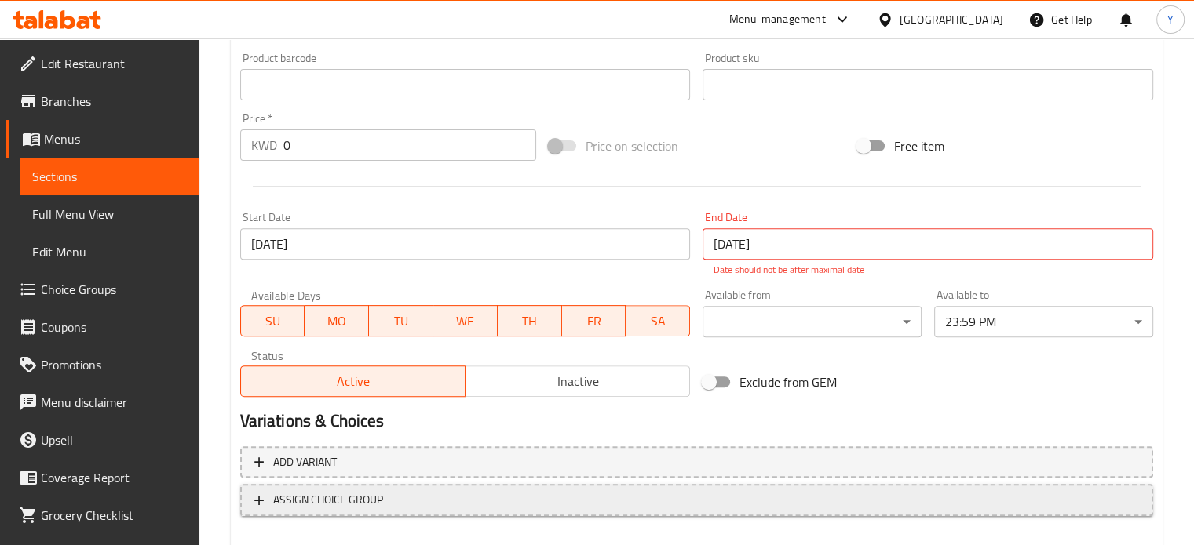
scroll to position [603, 0]
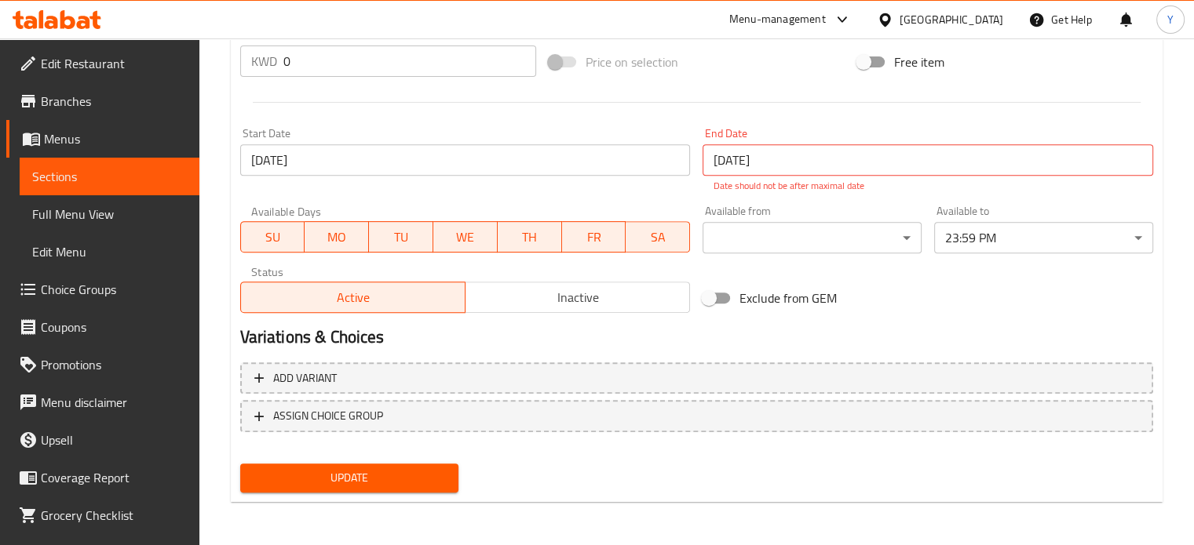
click at [355, 471] on span "Update" at bounding box center [350, 479] width 194 height 20
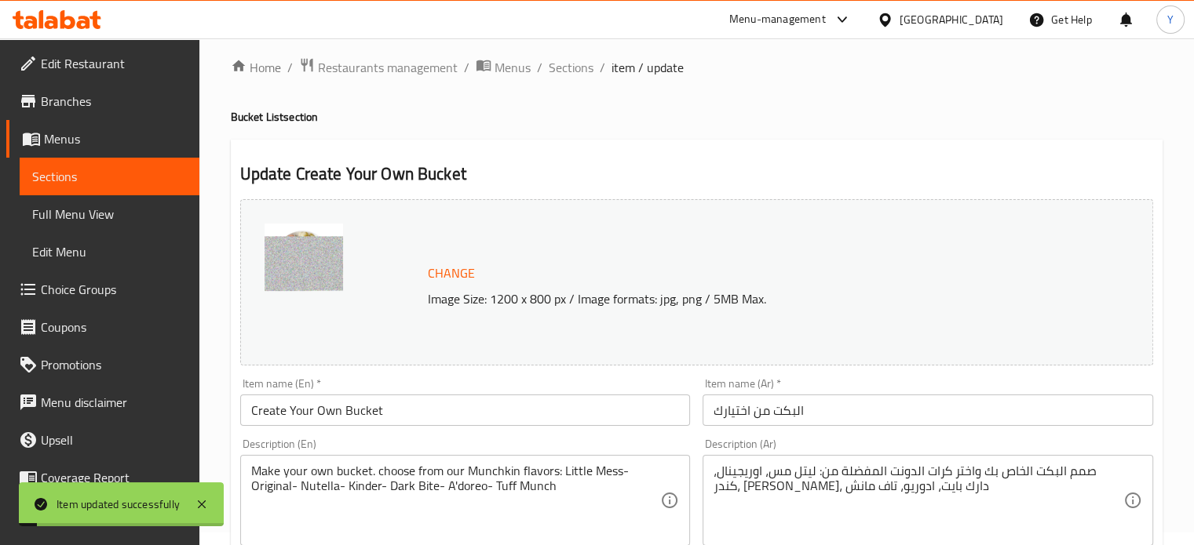
scroll to position [0, 0]
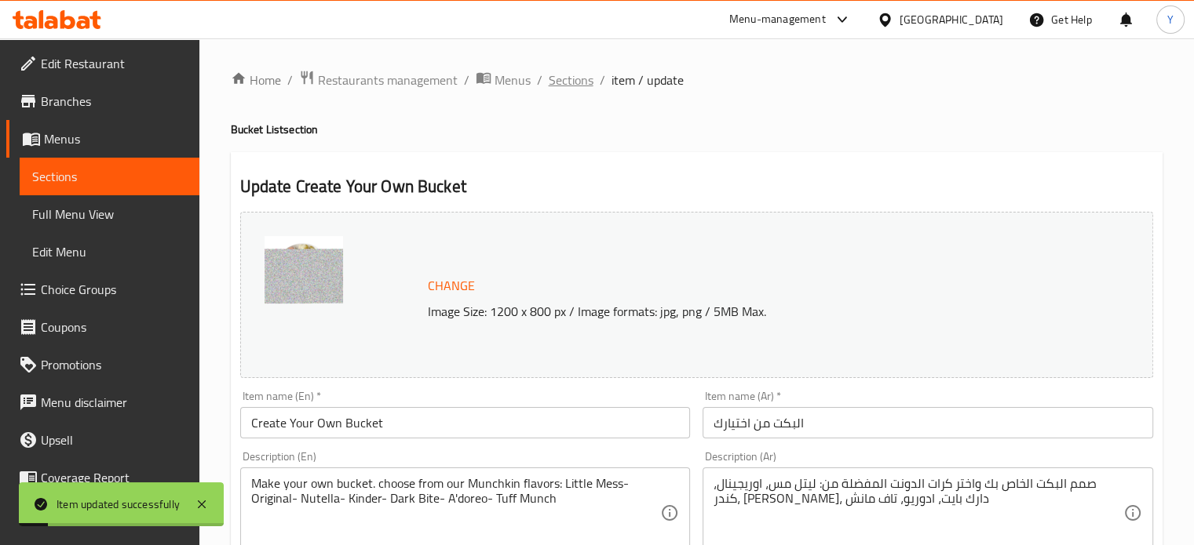
click at [549, 84] on span "Sections" at bounding box center [571, 80] width 45 height 19
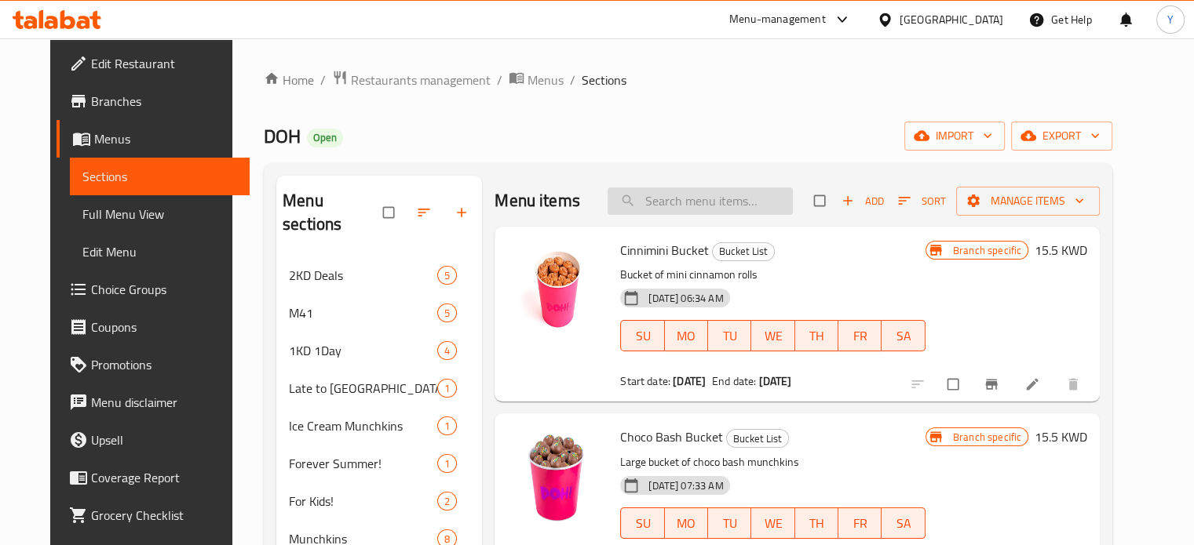
click at [656, 207] on input "search" at bounding box center [699, 201] width 185 height 27
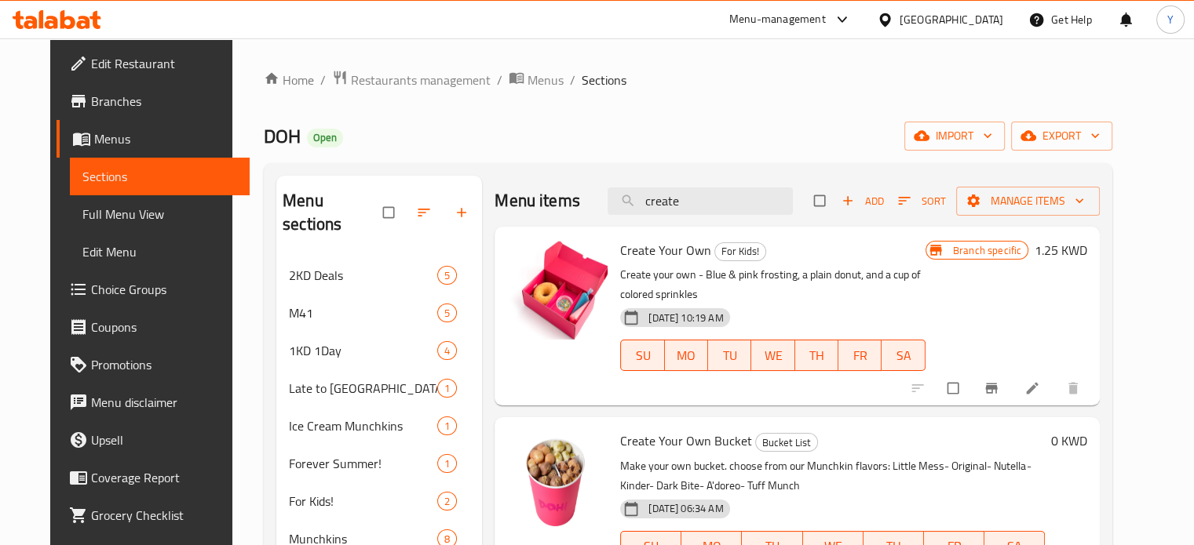
drag, startPoint x: 719, startPoint y: 200, endPoint x: 622, endPoint y: 211, distance: 97.1
click at [622, 211] on div "Menu items create Add Sort Manage items" at bounding box center [796, 201] width 605 height 51
paste input "Mixed Bucket"
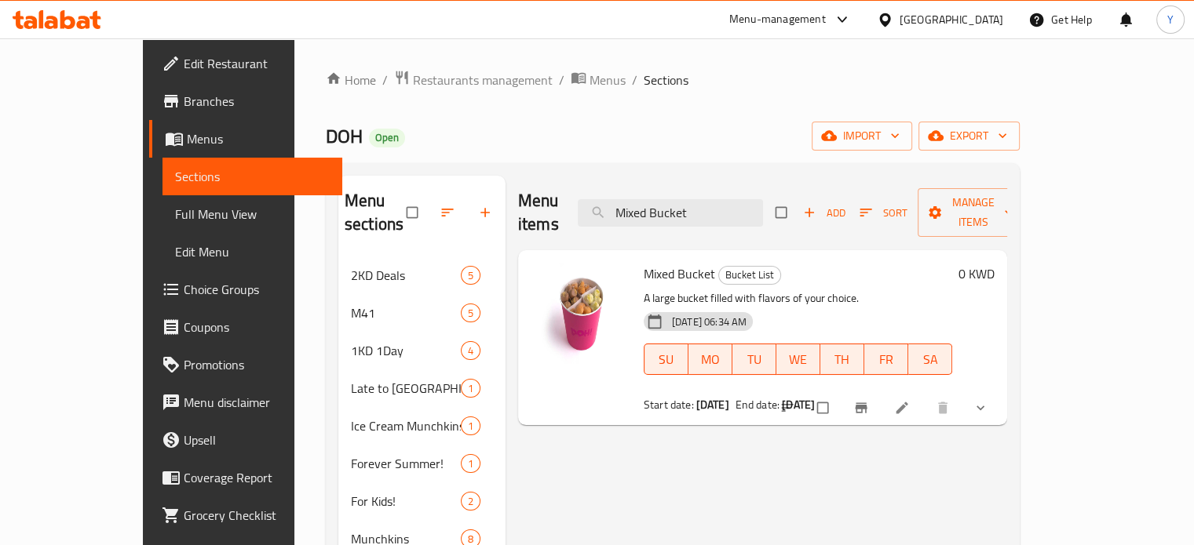
type input "Mixed Bucket"
click at [925, 396] on li at bounding box center [903, 408] width 44 height 25
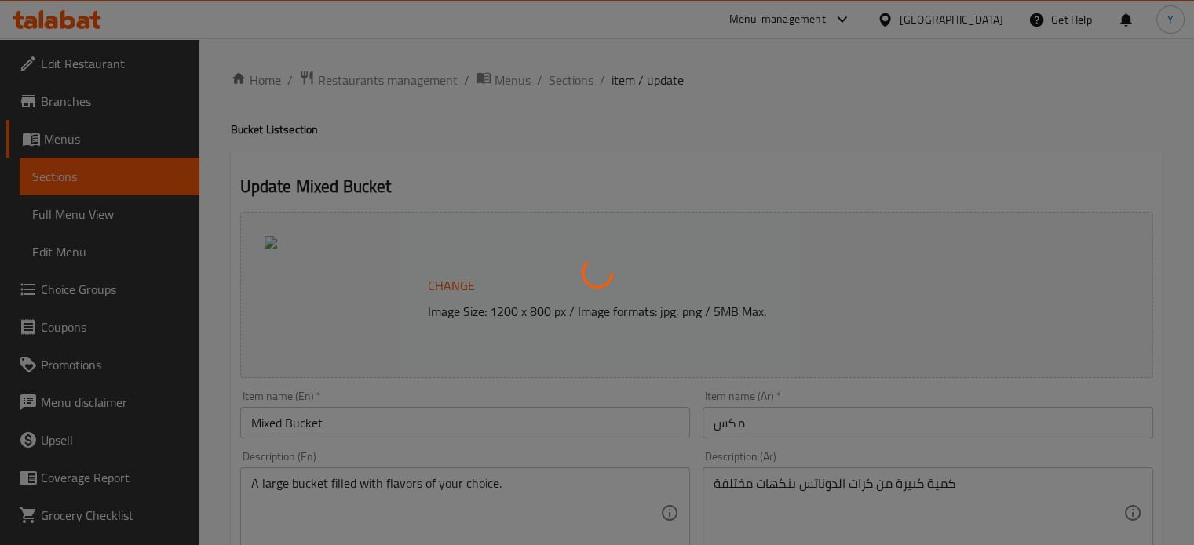
click at [436, 286] on div at bounding box center [597, 272] width 1194 height 545
click at [443, 283] on div at bounding box center [597, 272] width 1194 height 545
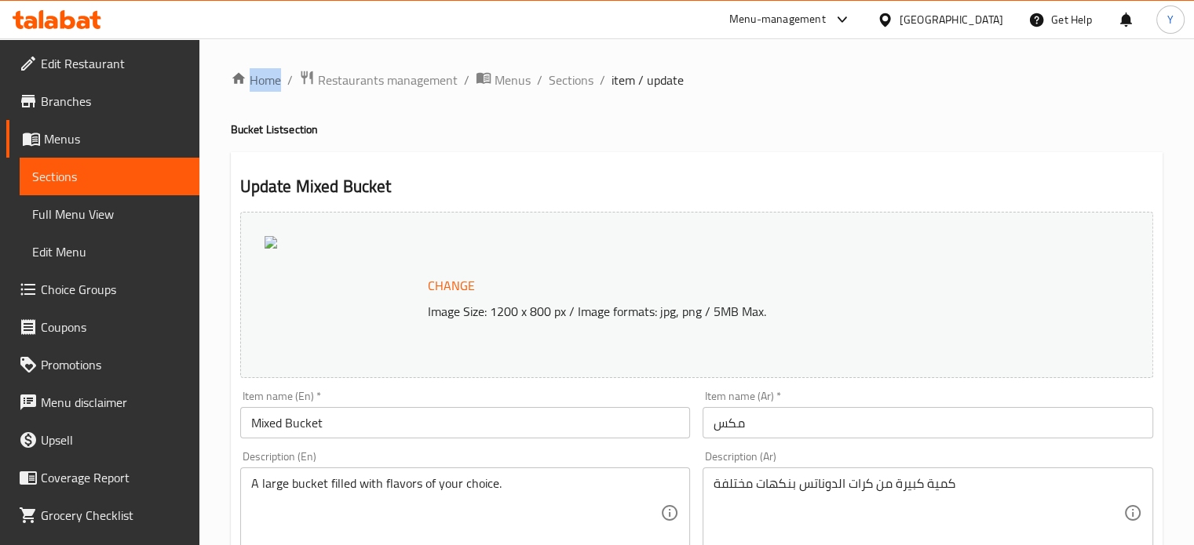
click at [443, 283] on div at bounding box center [597, 272] width 1194 height 545
click at [453, 283] on span "Change" at bounding box center [451, 286] width 47 height 23
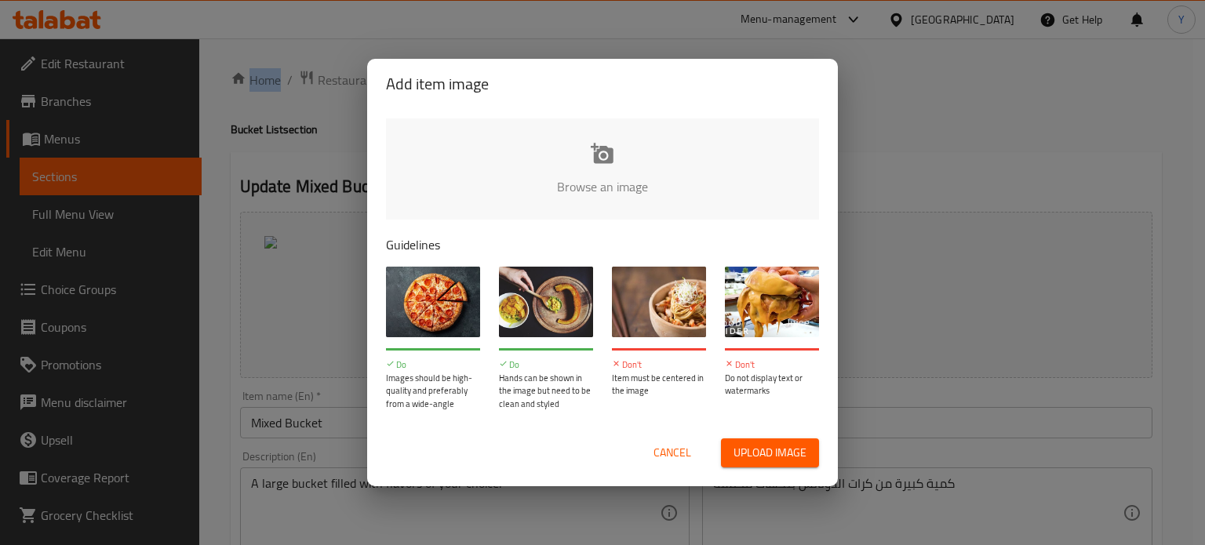
click at [453, 283] on img at bounding box center [433, 302] width 94 height 71
click at [587, 150] on input "file" at bounding box center [1133, 192] width 1494 height 147
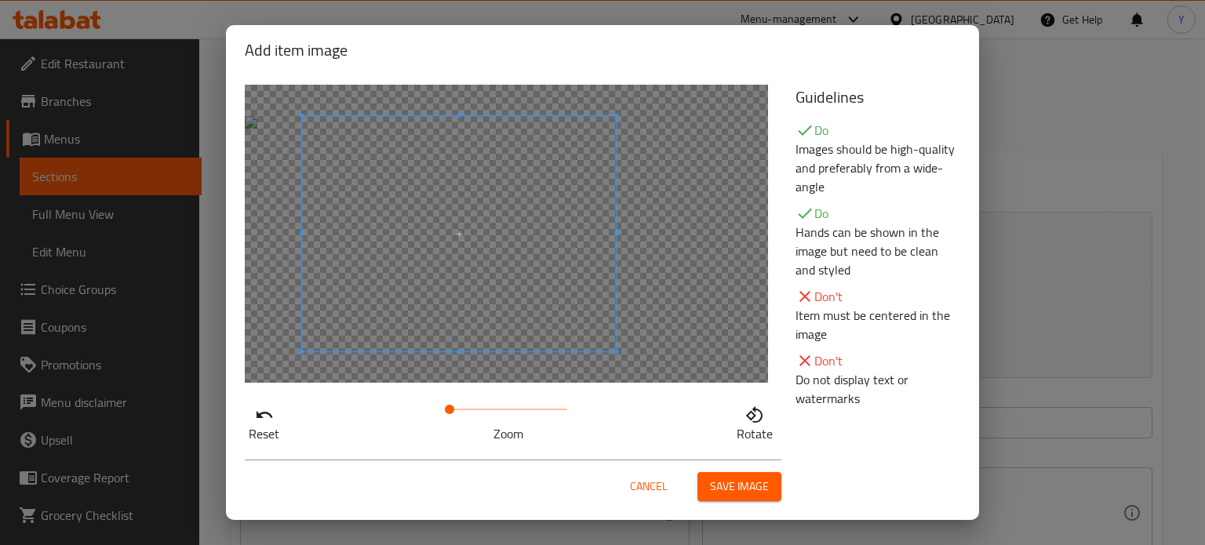
click at [455, 234] on span at bounding box center [459, 233] width 314 height 235
click at [789, 476] on div "Cancel Save image" at bounding box center [602, 480] width 741 height 67
click at [774, 479] on button "Save image" at bounding box center [740, 486] width 84 height 29
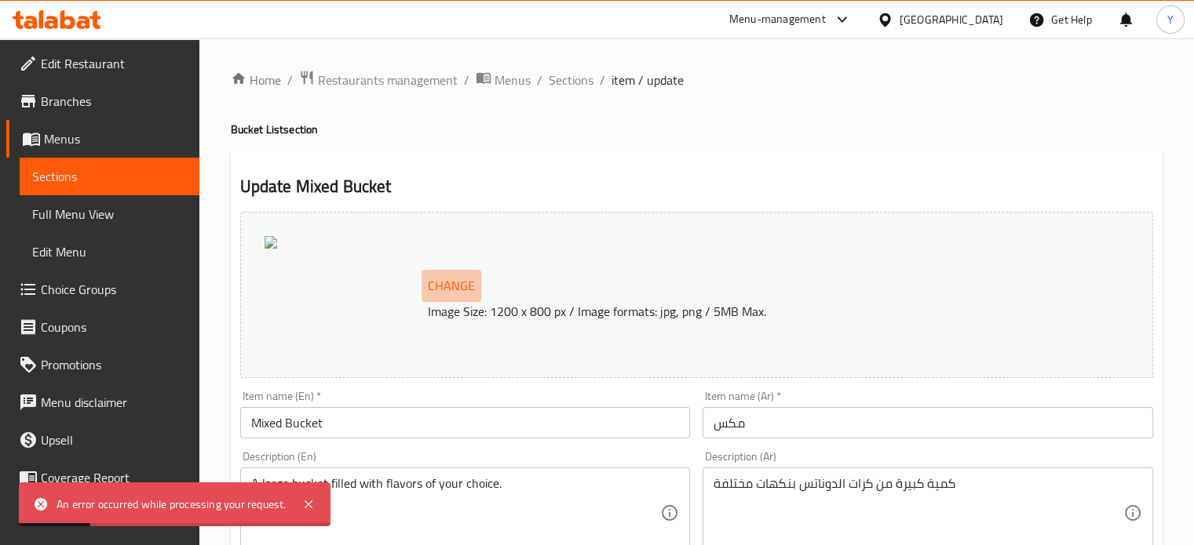
click at [445, 291] on span "Change" at bounding box center [451, 286] width 47 height 23
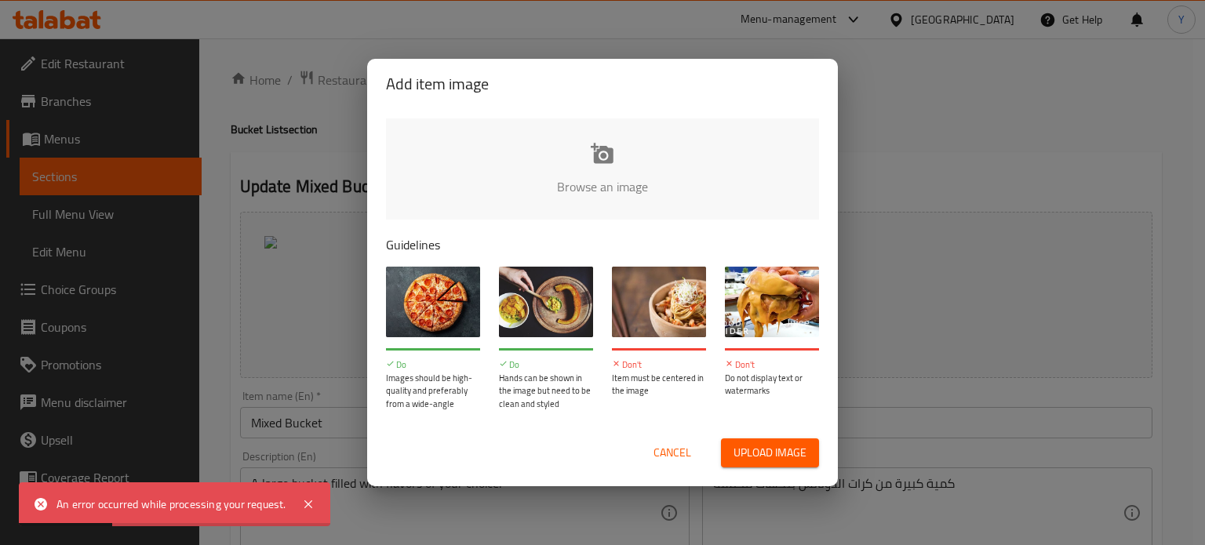
click at [621, 156] on input "file" at bounding box center [1133, 192] width 1494 height 147
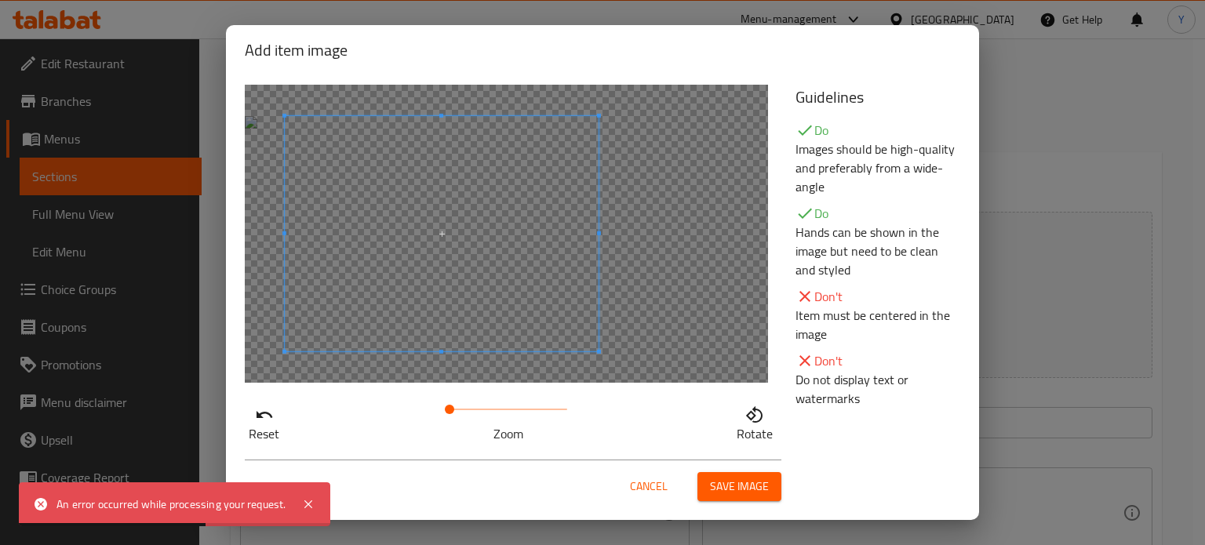
click at [458, 252] on span at bounding box center [442, 233] width 314 height 235
click at [536, 286] on span at bounding box center [448, 233] width 314 height 235
click at [753, 493] on span "Save image" at bounding box center [739, 487] width 59 height 20
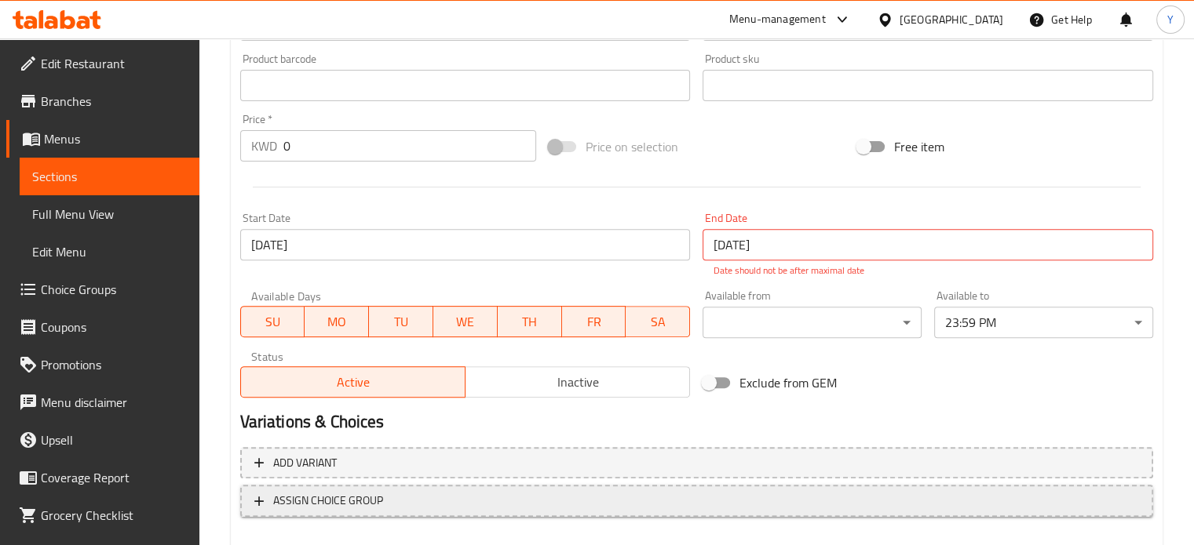
scroll to position [603, 0]
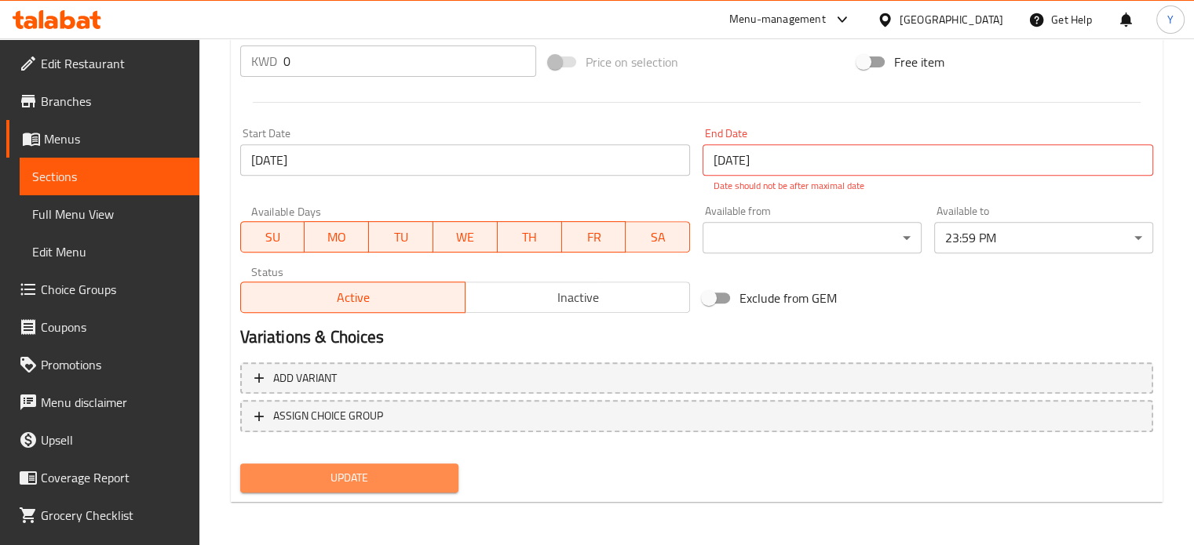
click at [380, 487] on button "Update" at bounding box center [349, 478] width 219 height 29
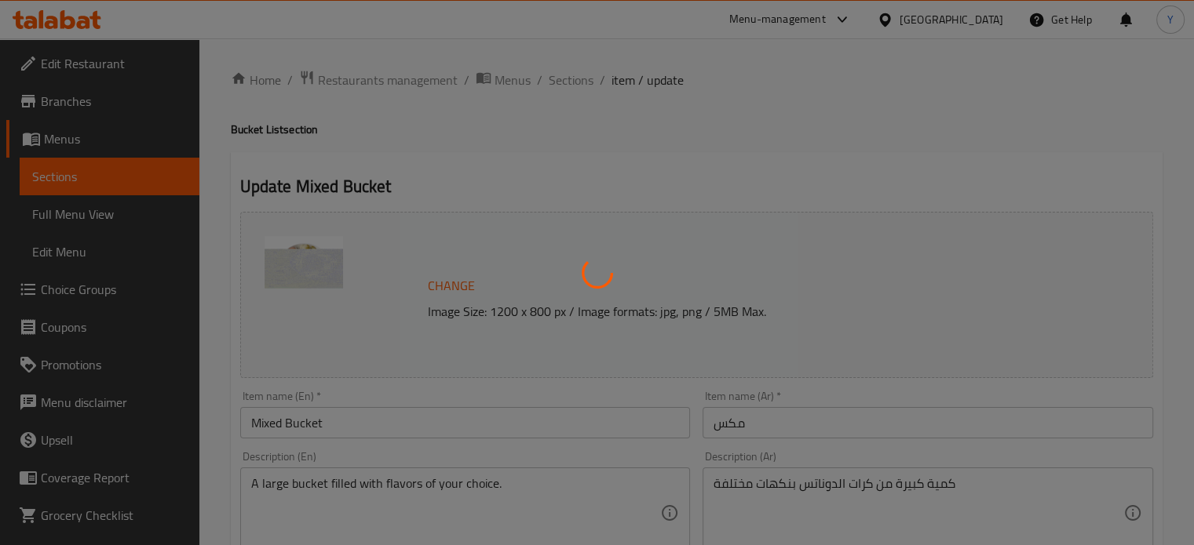
scroll to position [0, 0]
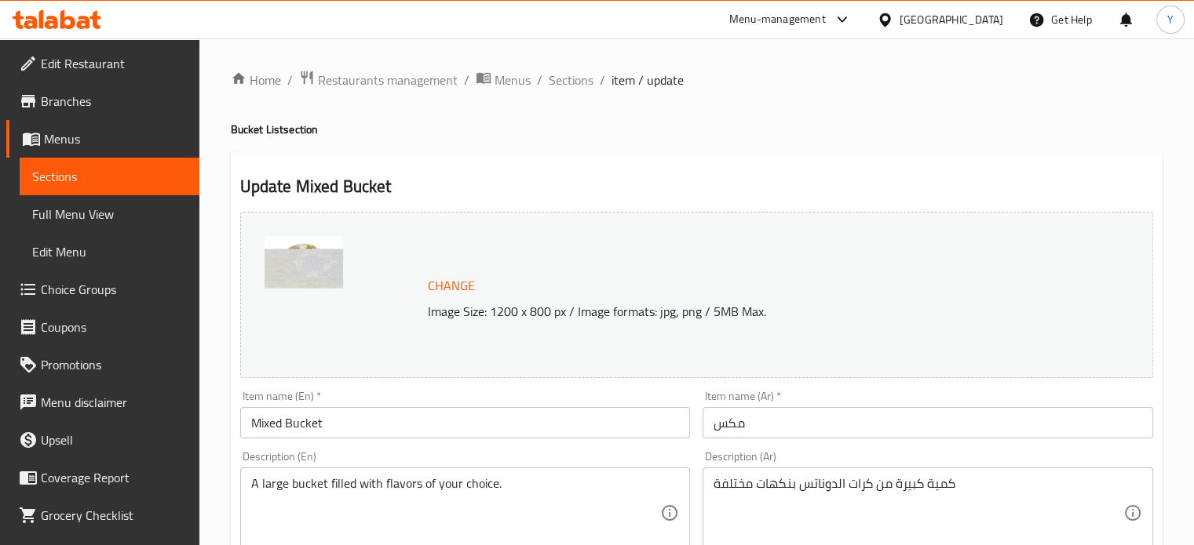
drag, startPoint x: 569, startPoint y: 84, endPoint x: 416, endPoint y: 115, distance: 156.2
click at [569, 84] on span "Sections" at bounding box center [571, 80] width 45 height 19
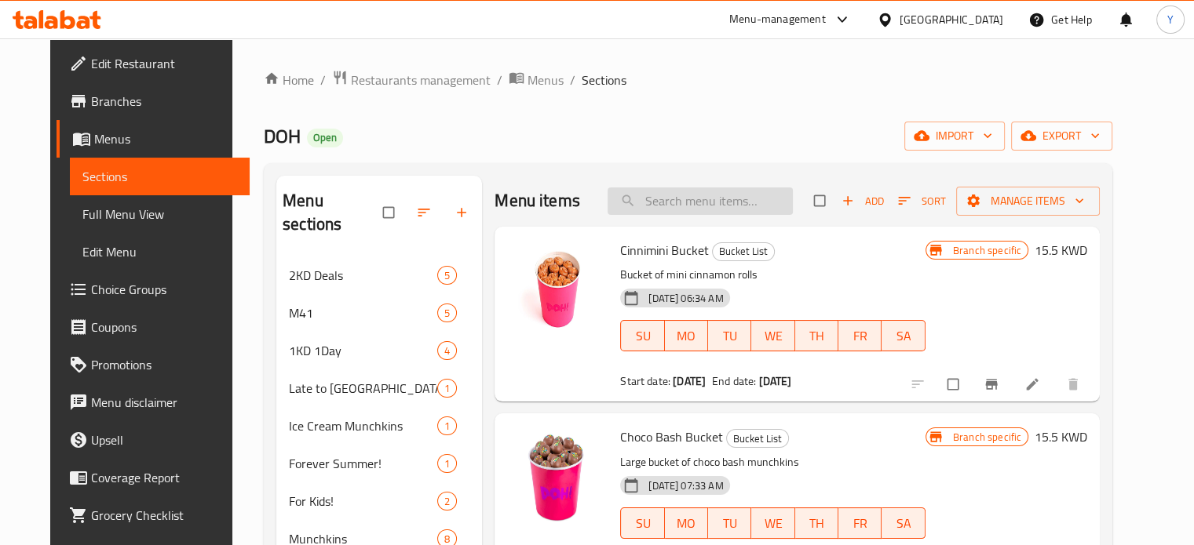
click at [674, 200] on input "search" at bounding box center [699, 201] width 185 height 27
paste input "Mixed Bucket"
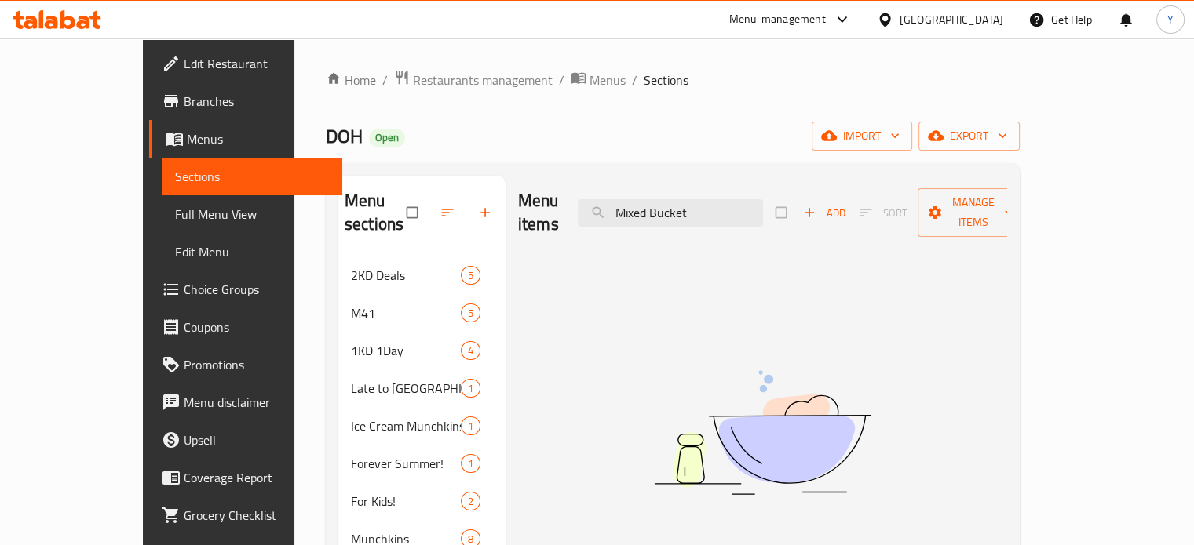
type input "Mixed Bucket"
